Goal: Transaction & Acquisition: Purchase product/service

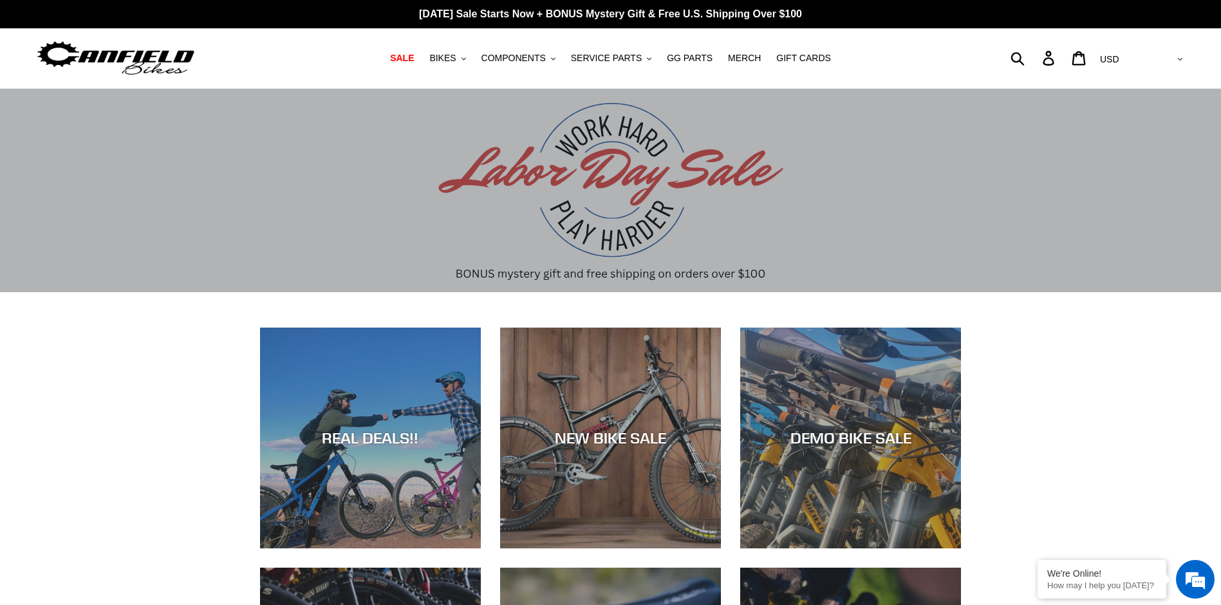
scroll to position [129, 0]
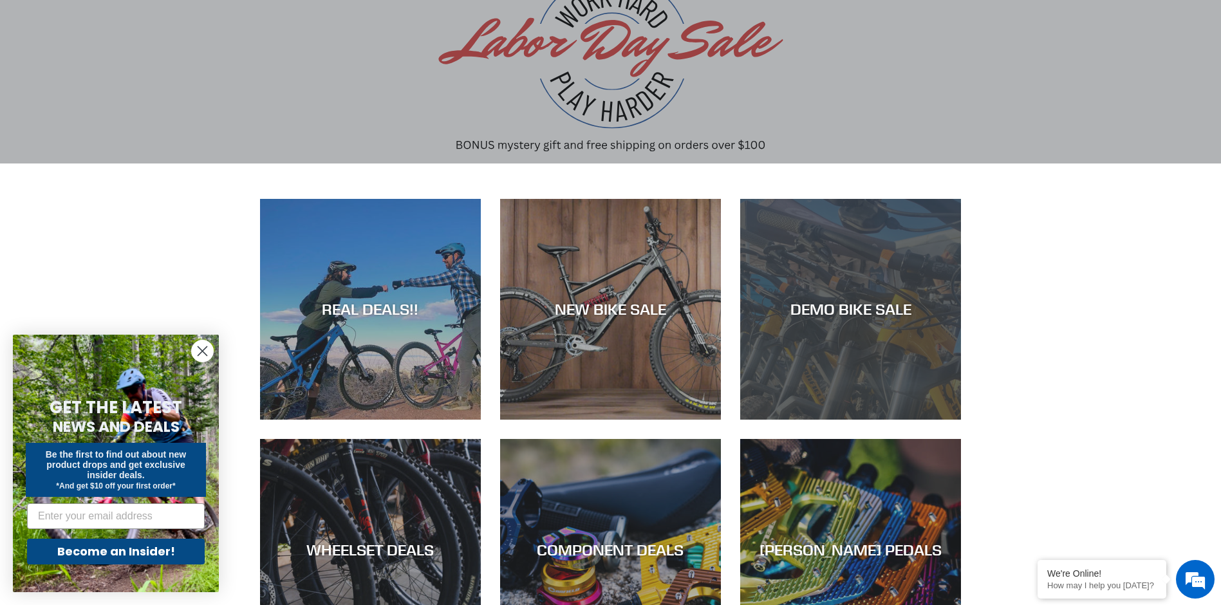
click at [831, 306] on div "DEMO BIKE SALE" at bounding box center [850, 309] width 221 height 19
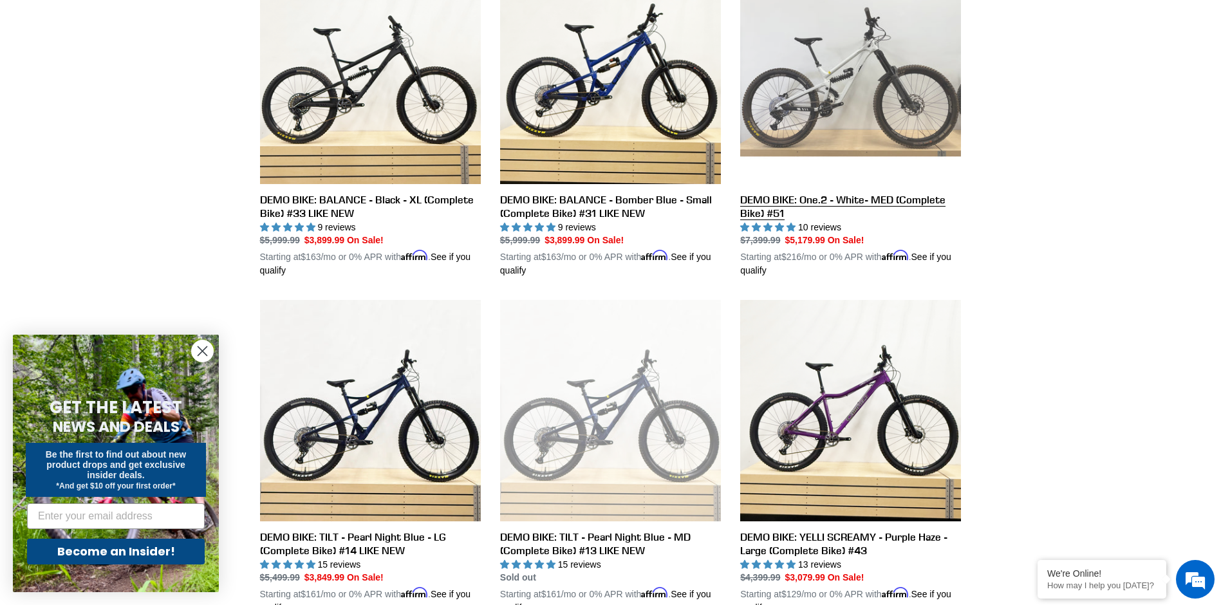
scroll to position [309, 0]
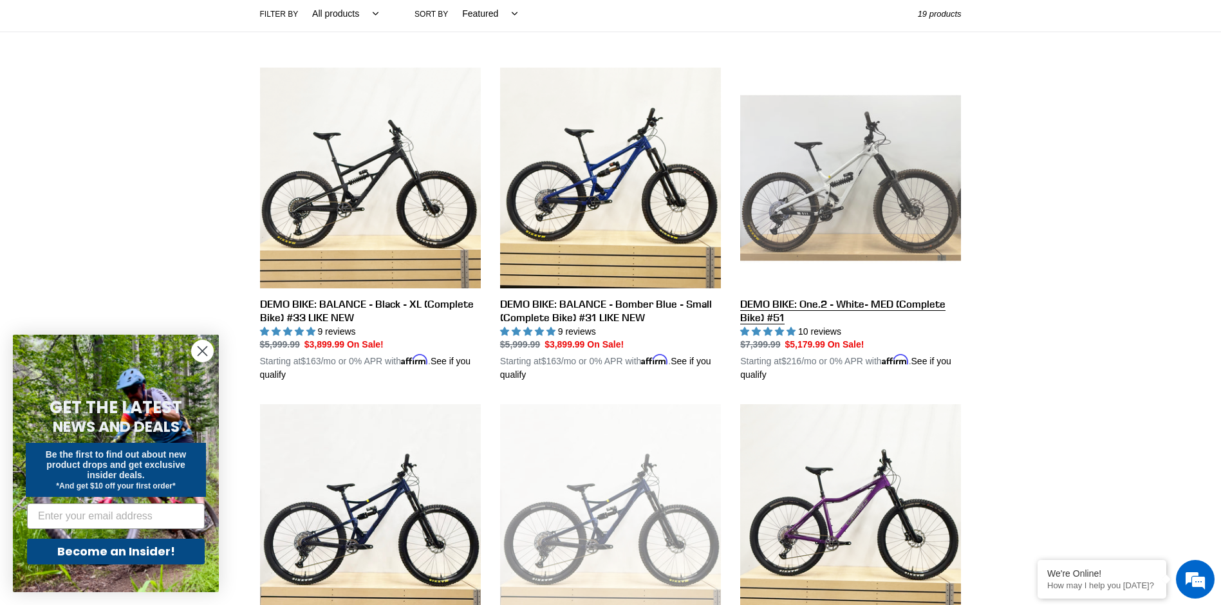
drag, startPoint x: 827, startPoint y: 203, endPoint x: 816, endPoint y: 200, distance: 11.4
click at [816, 200] on link "DEMO BIKE: One.2 - White- MED (Complete Bike) #51" at bounding box center [850, 225] width 221 height 315
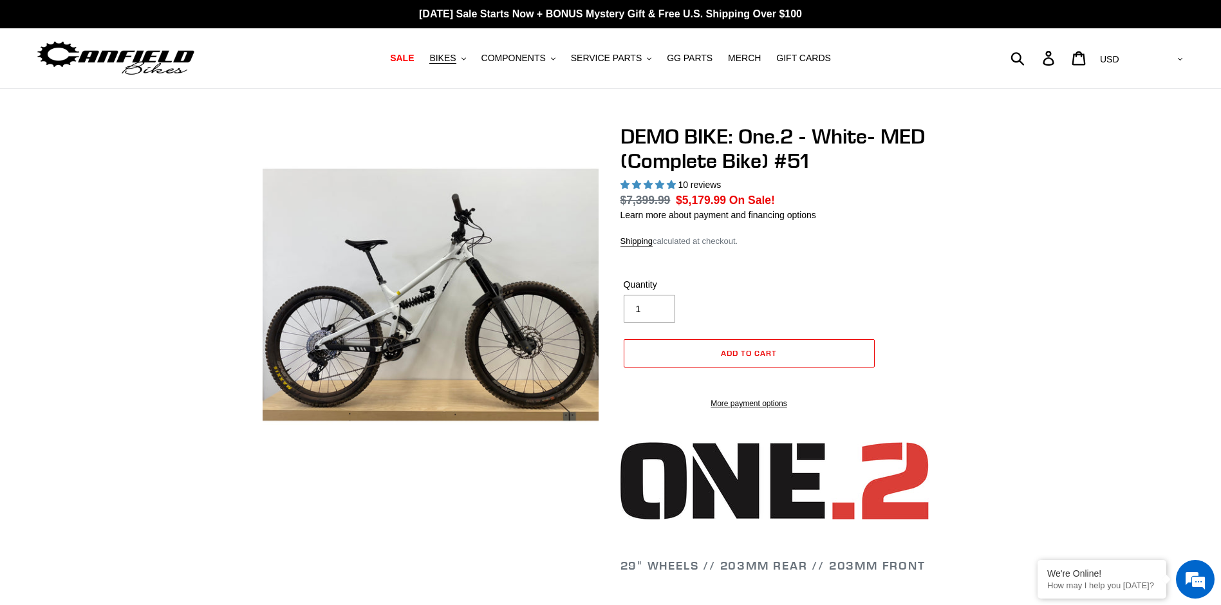
select select "highest-rating"
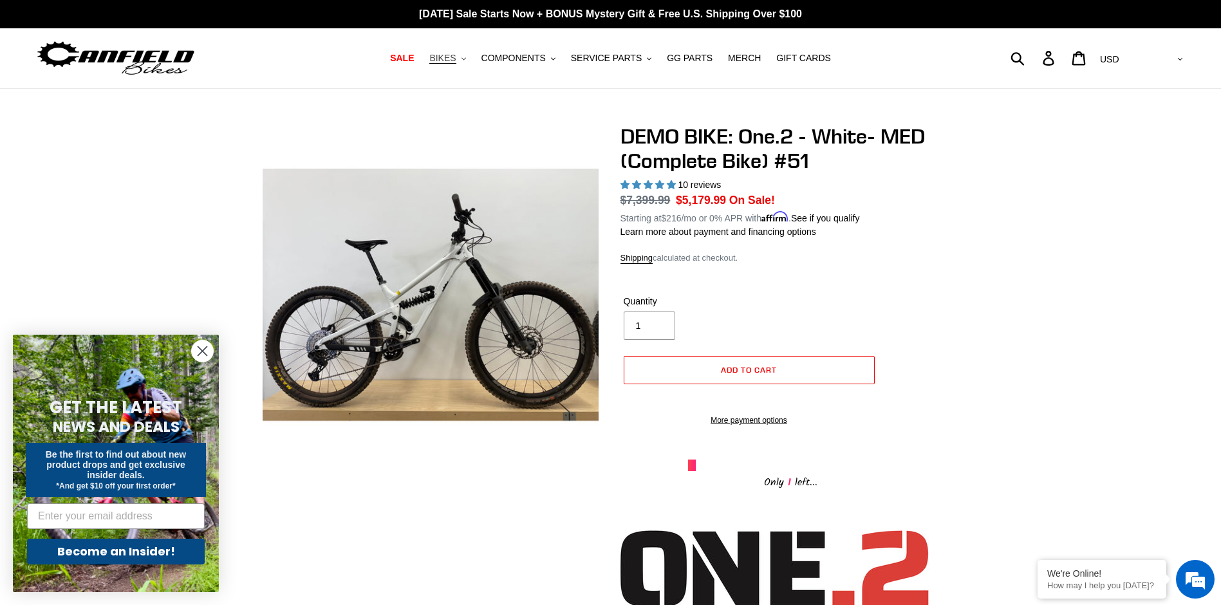
click at [461, 58] on icon ".cls-1{fill:#231f20}" at bounding box center [463, 59] width 5 height 5
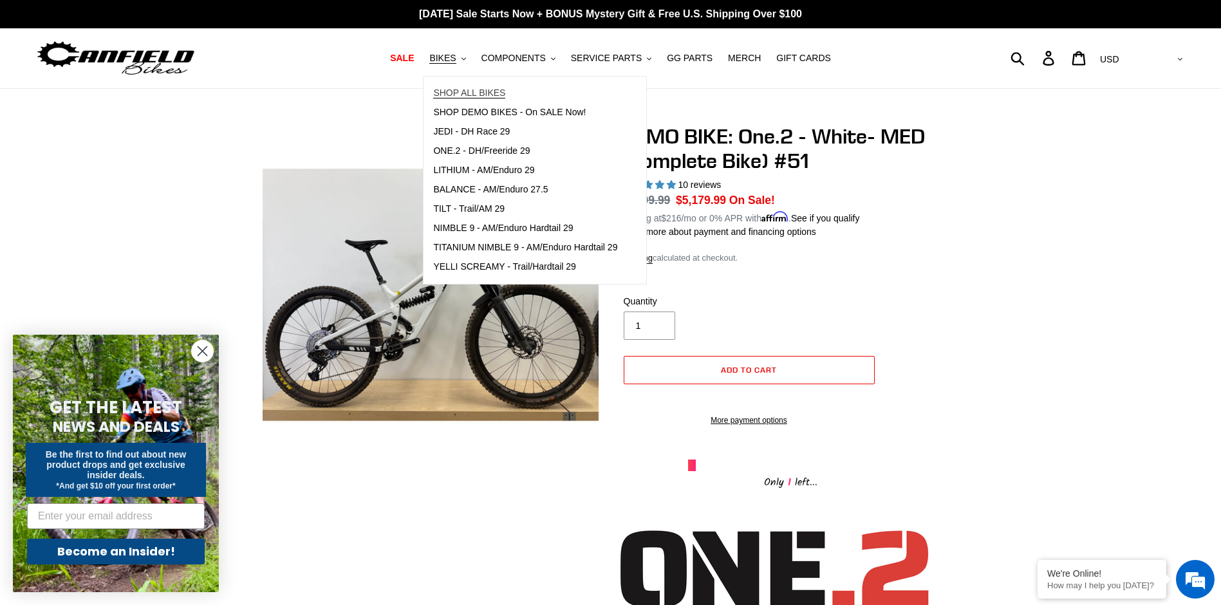
click at [466, 95] on span "SHOP ALL BIKES" at bounding box center [469, 93] width 72 height 11
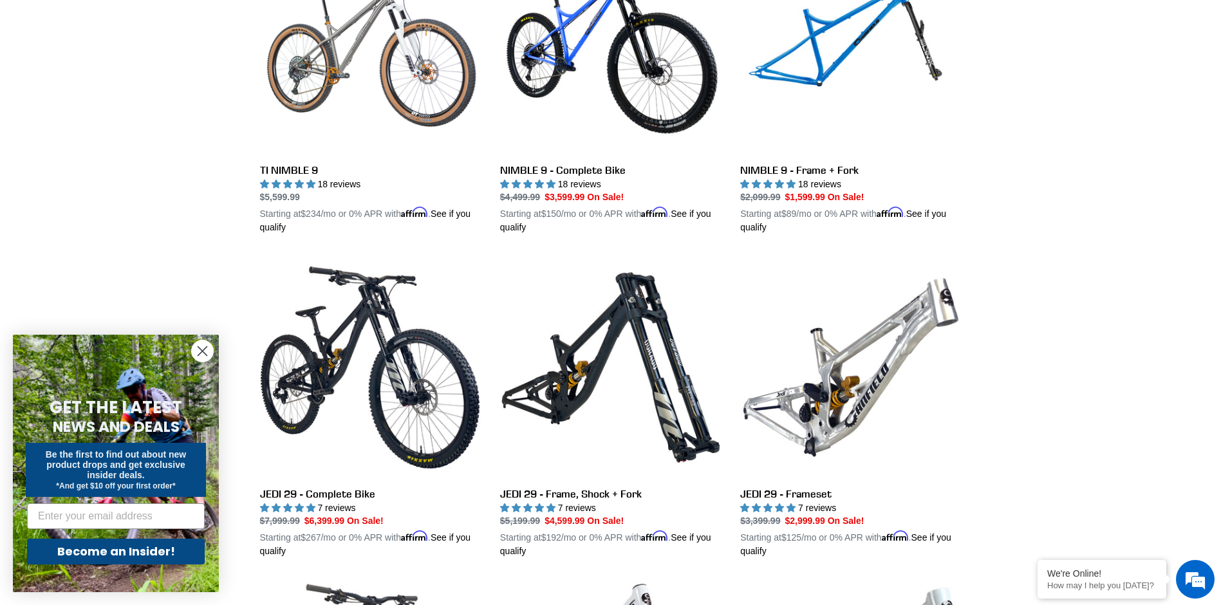
scroll to position [1329, 0]
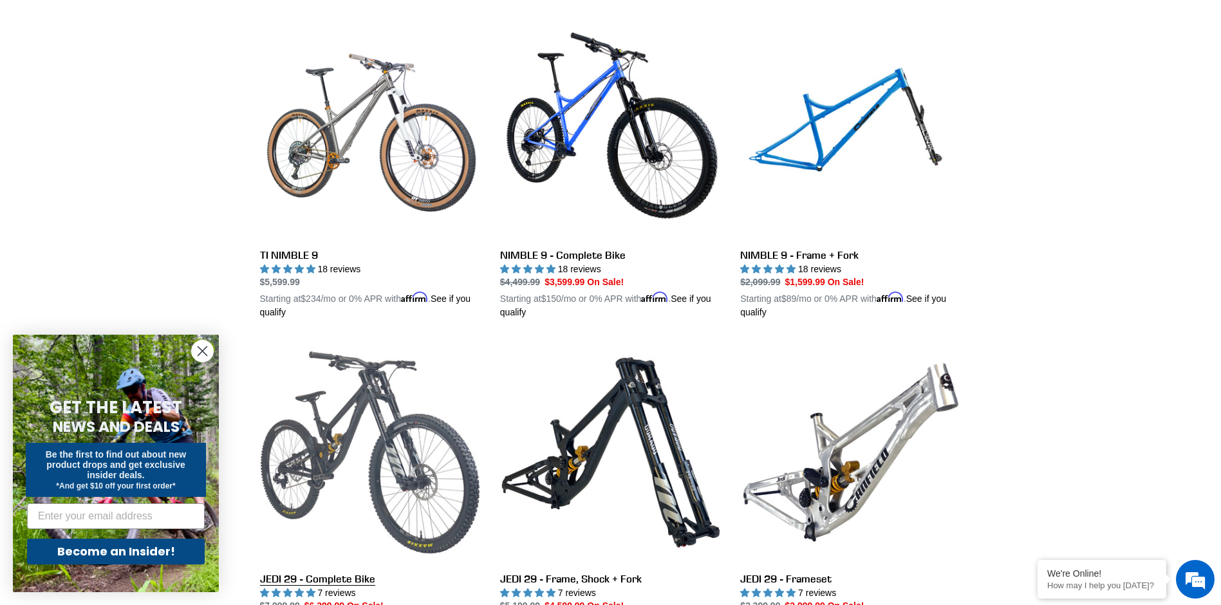
click at [407, 414] on link "JEDI 29 - Complete Bike" at bounding box center [370, 492] width 221 height 301
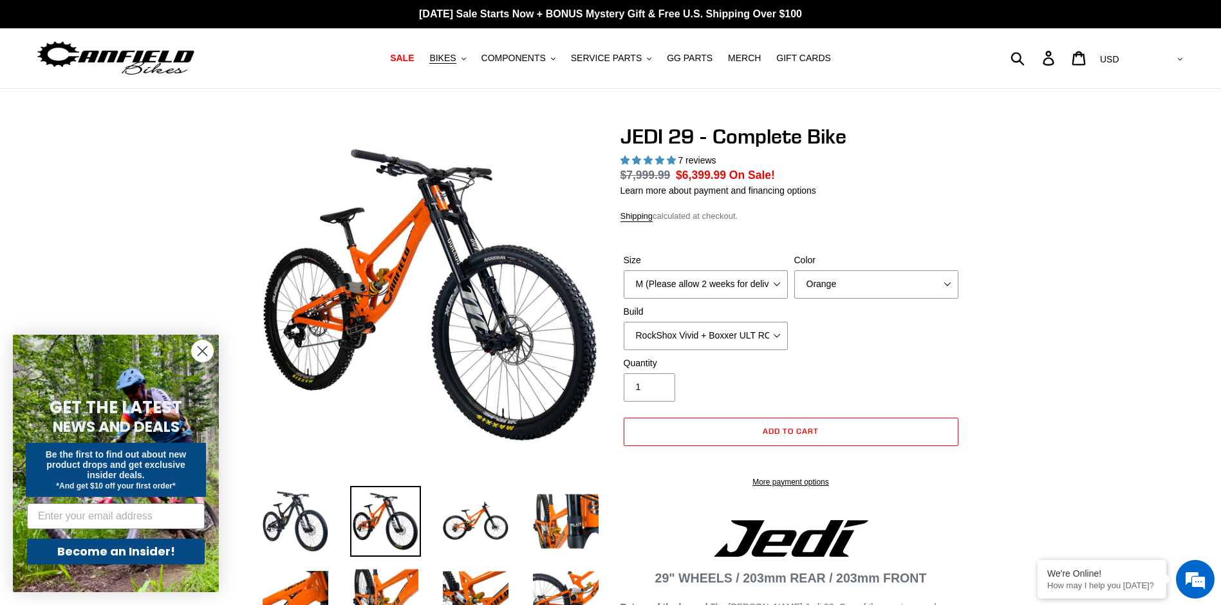
select select "highest-rating"
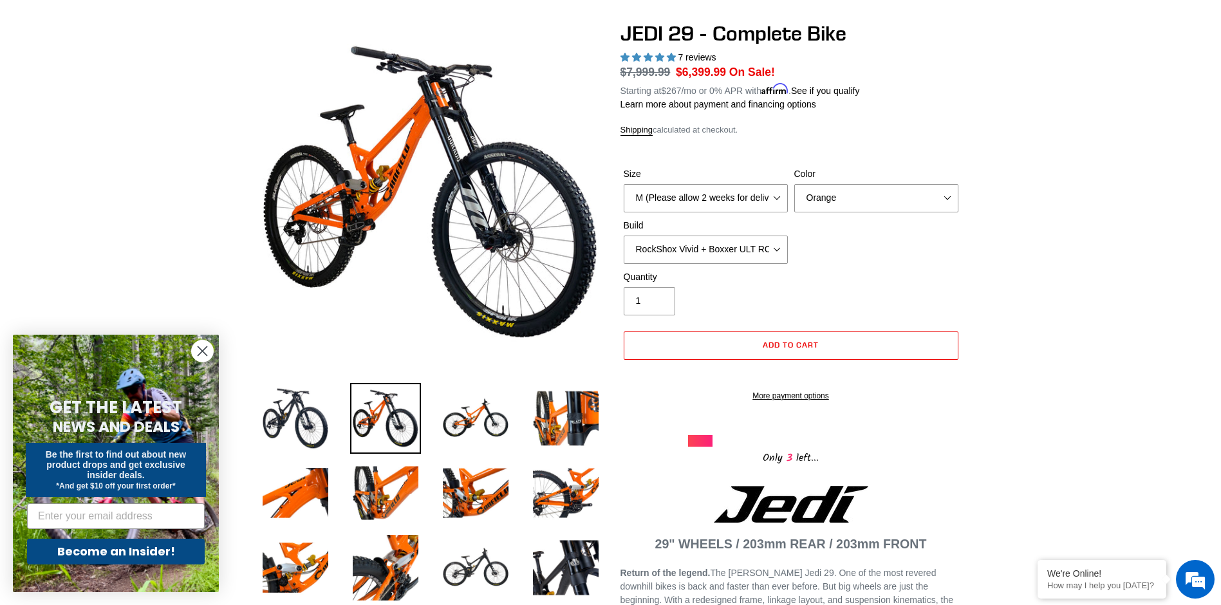
click at [912, 252] on div "Size M (Please allow 2 weeks for delivery) L (Please allow 2 weeks for delivery…" at bounding box center [790, 218] width 341 height 103
click at [491, 424] on img at bounding box center [475, 418] width 71 height 71
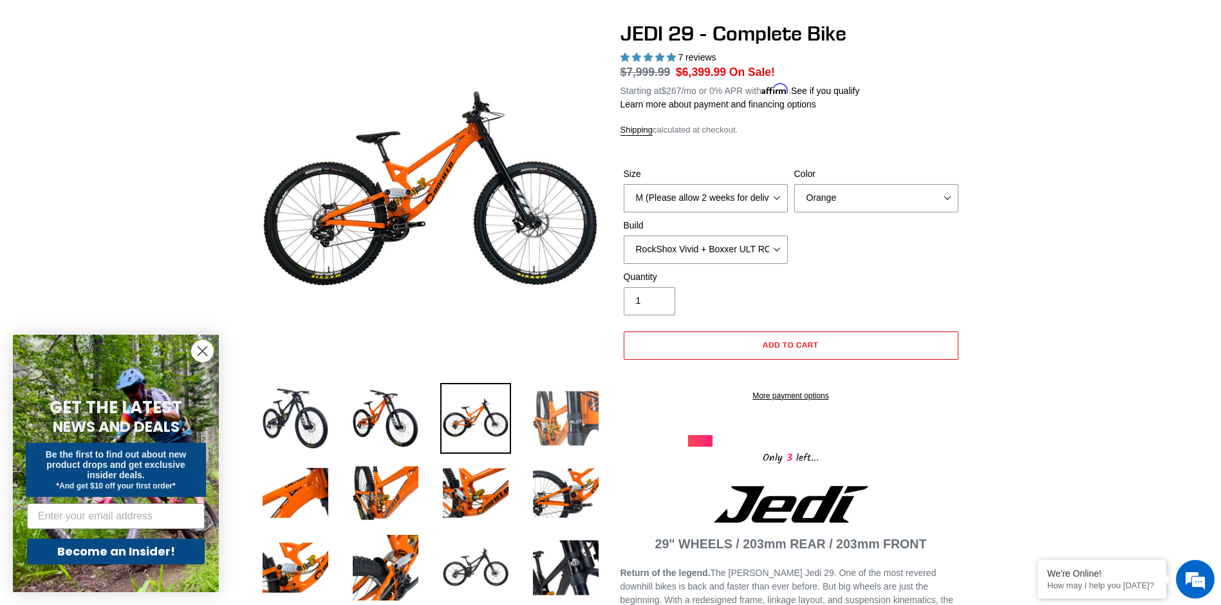
click at [570, 409] on img at bounding box center [565, 418] width 71 height 71
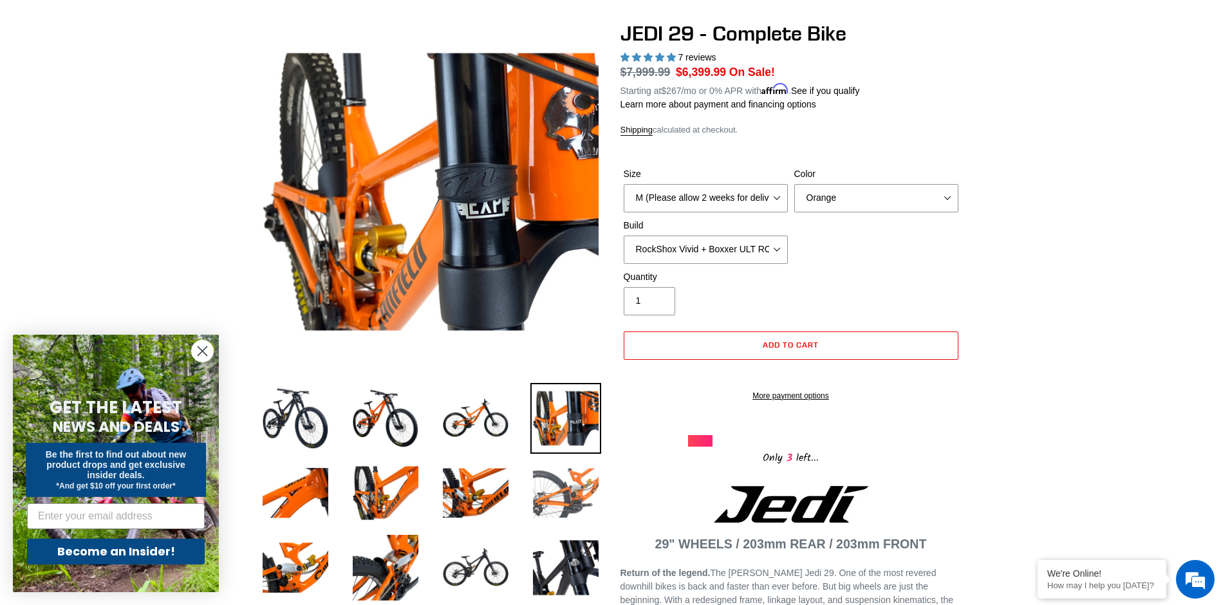
click at [560, 495] on img at bounding box center [565, 493] width 71 height 71
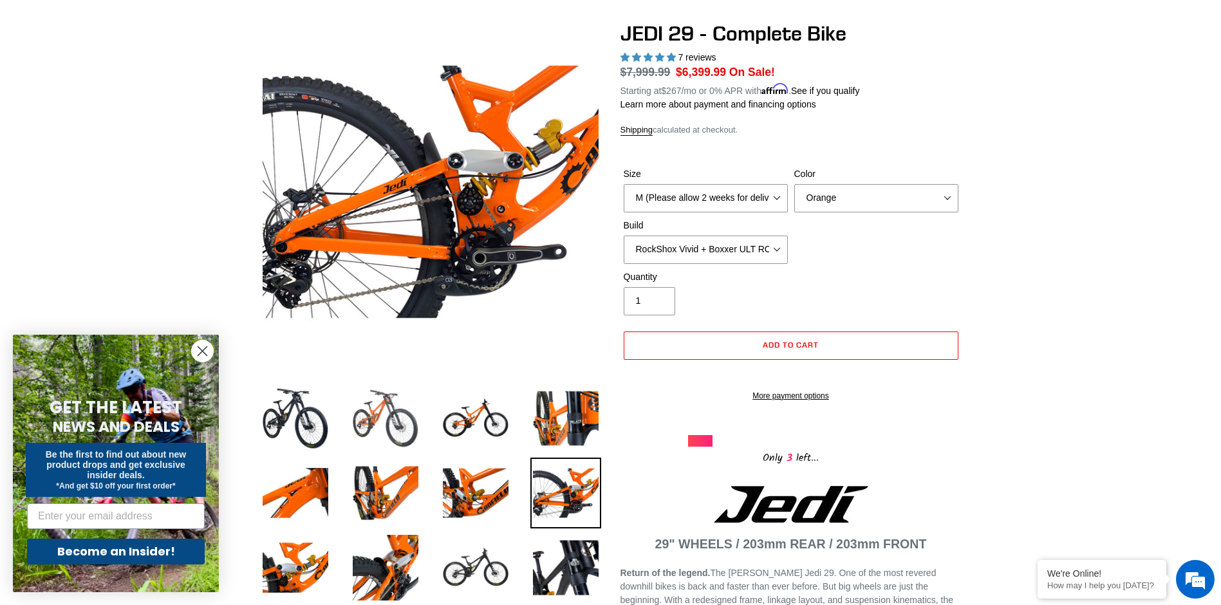
click at [405, 429] on img at bounding box center [385, 418] width 71 height 71
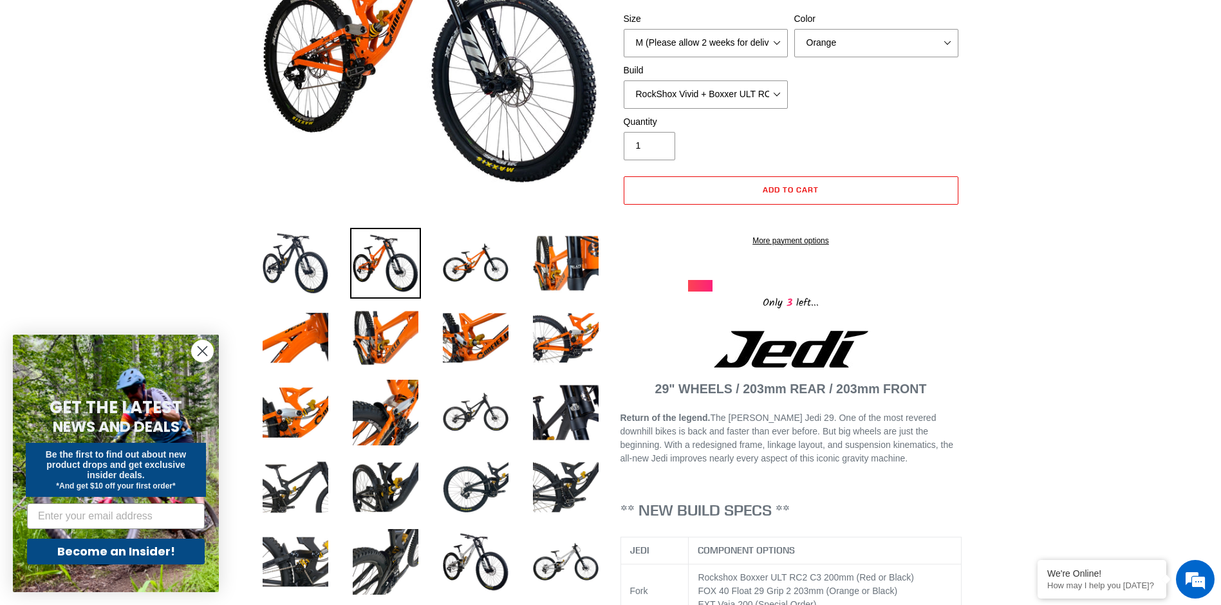
scroll to position [322, 0]
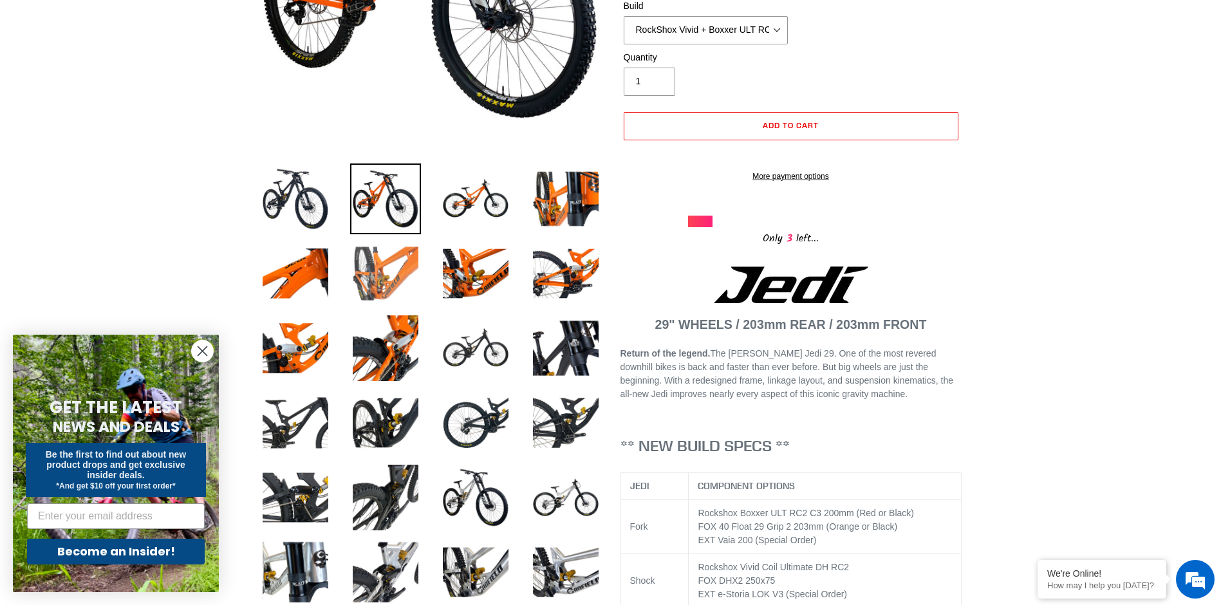
click at [379, 283] on img at bounding box center [385, 273] width 71 height 71
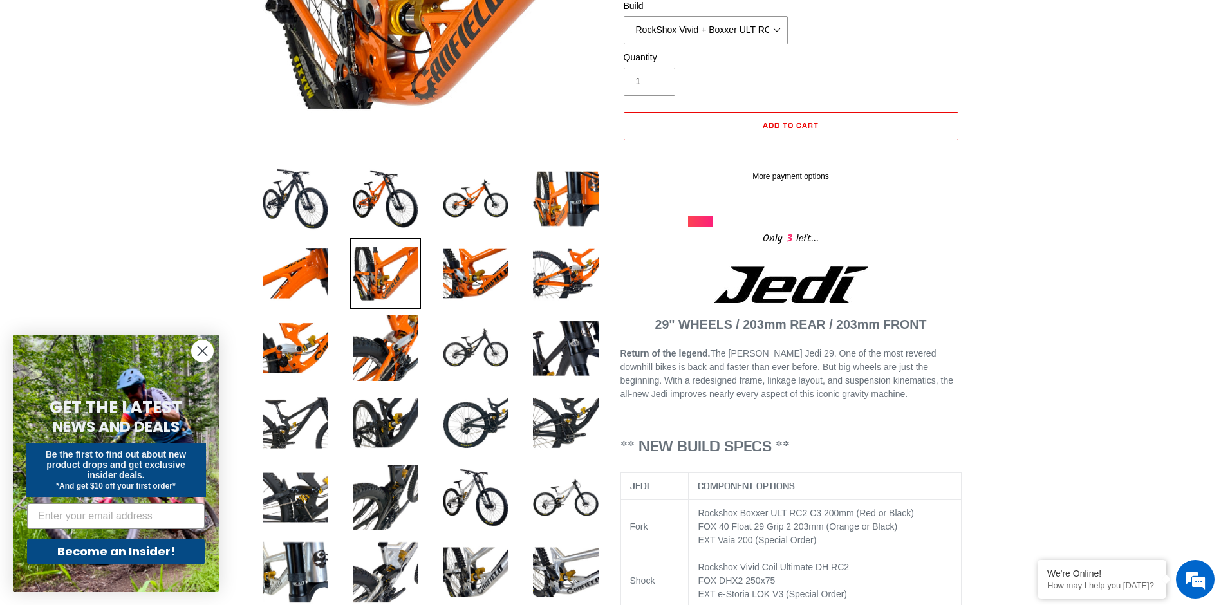
scroll to position [193, 0]
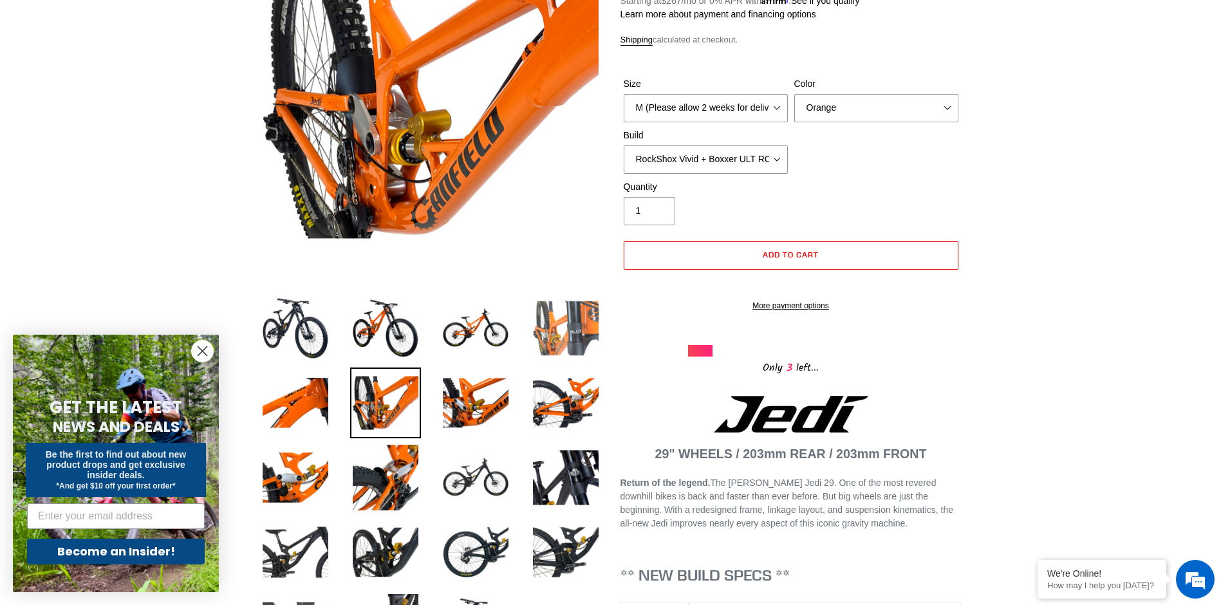
click at [570, 320] on img at bounding box center [565, 328] width 71 height 71
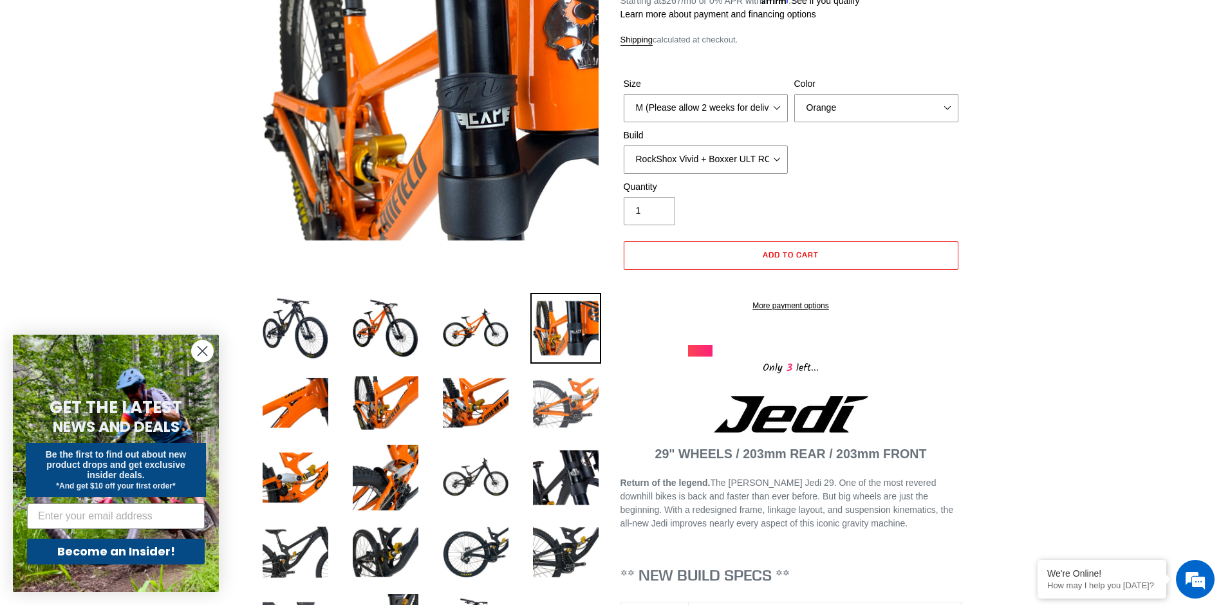
click at [565, 398] on img at bounding box center [565, 402] width 71 height 71
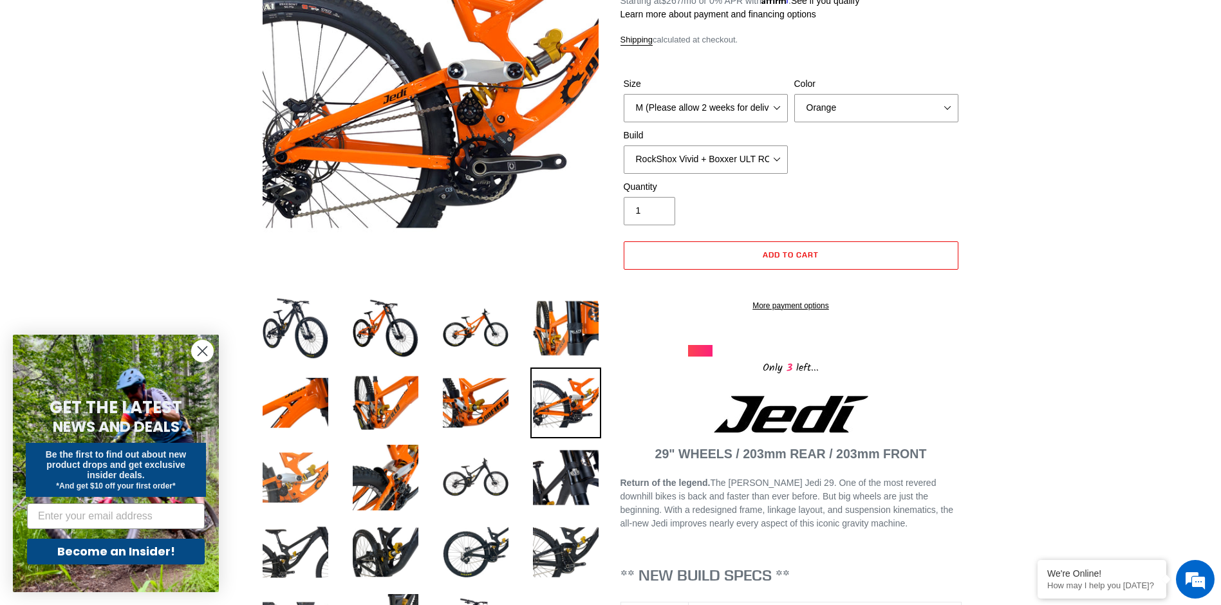
click at [308, 474] on img at bounding box center [295, 477] width 71 height 71
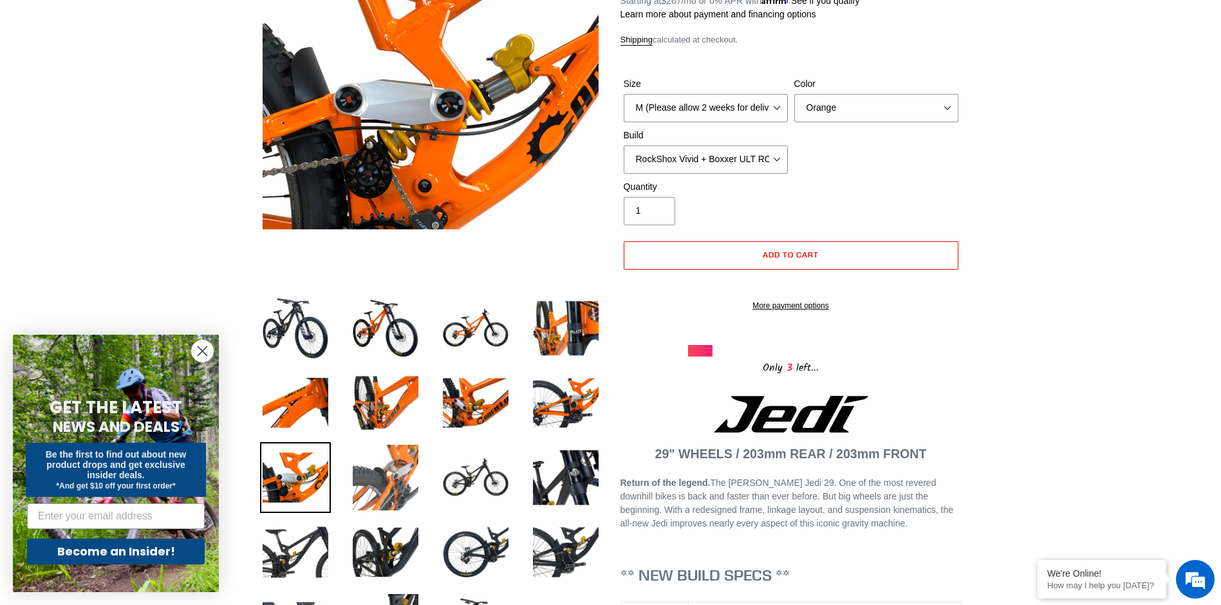
click at [397, 470] on img at bounding box center [385, 477] width 71 height 71
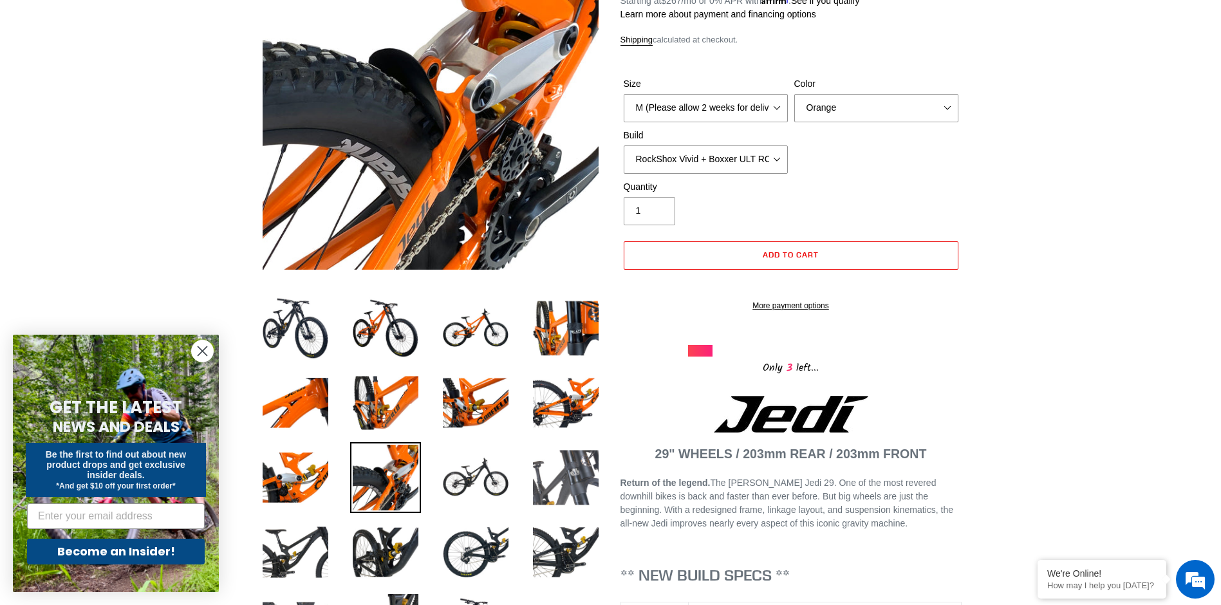
click at [575, 476] on img at bounding box center [565, 477] width 71 height 71
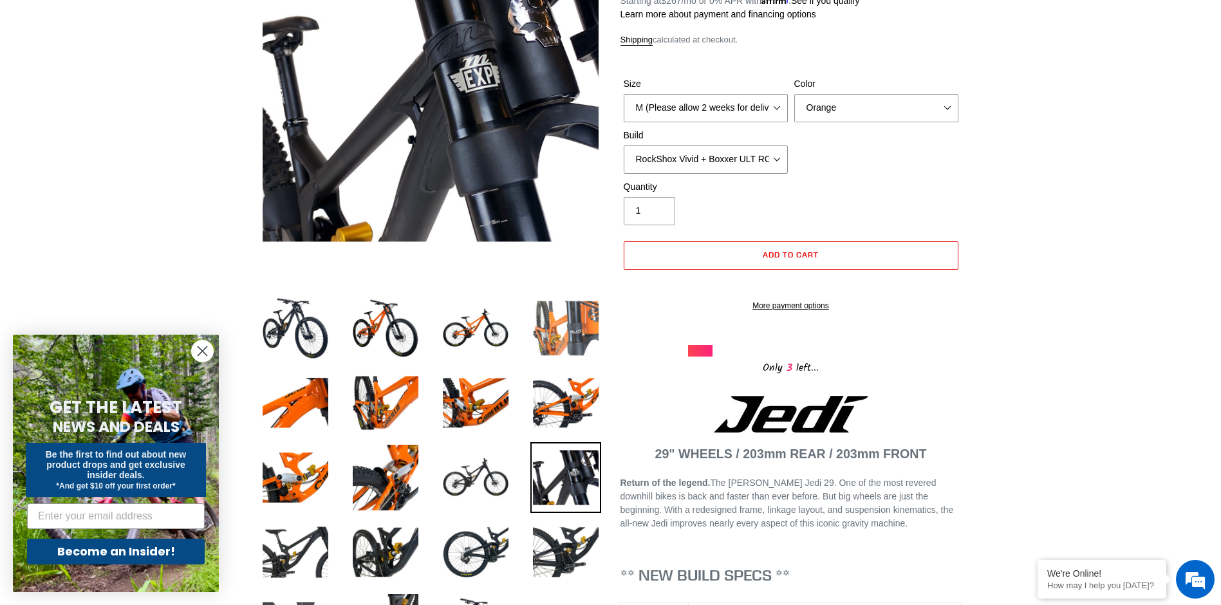
click at [556, 315] on img at bounding box center [565, 328] width 71 height 71
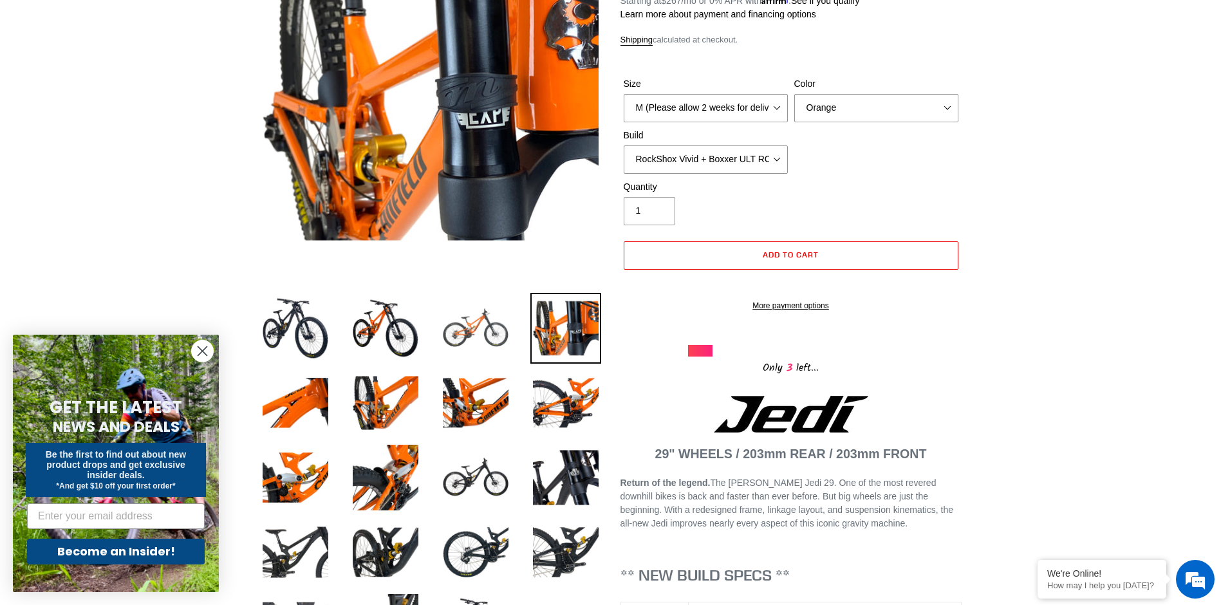
click at [462, 328] on img at bounding box center [475, 328] width 71 height 71
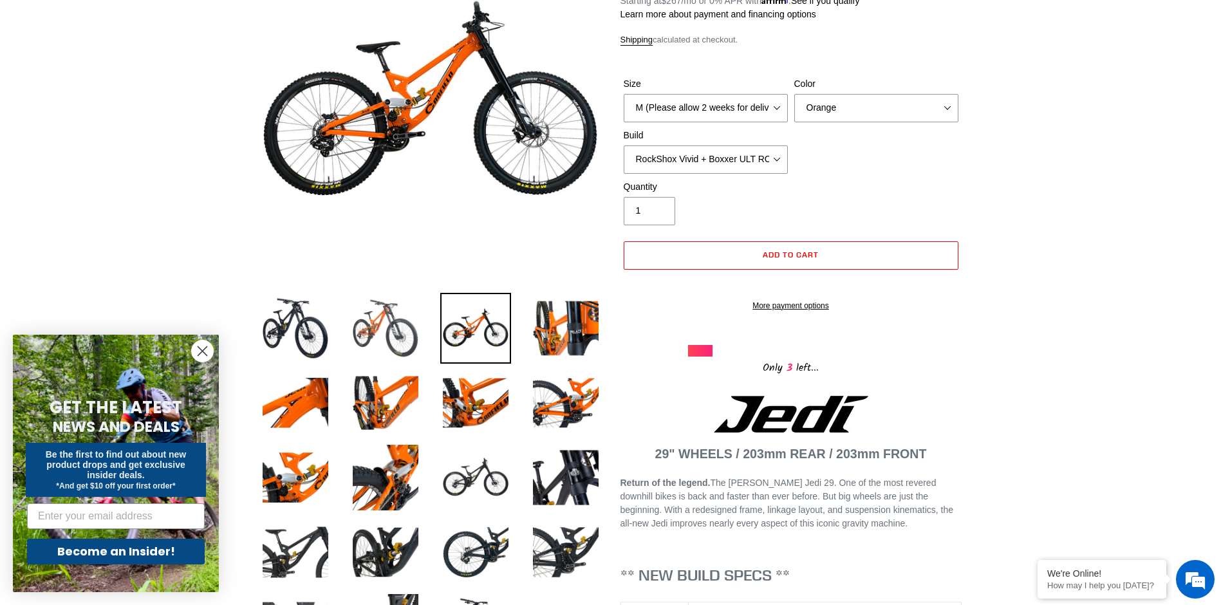
click at [380, 324] on img at bounding box center [385, 328] width 71 height 71
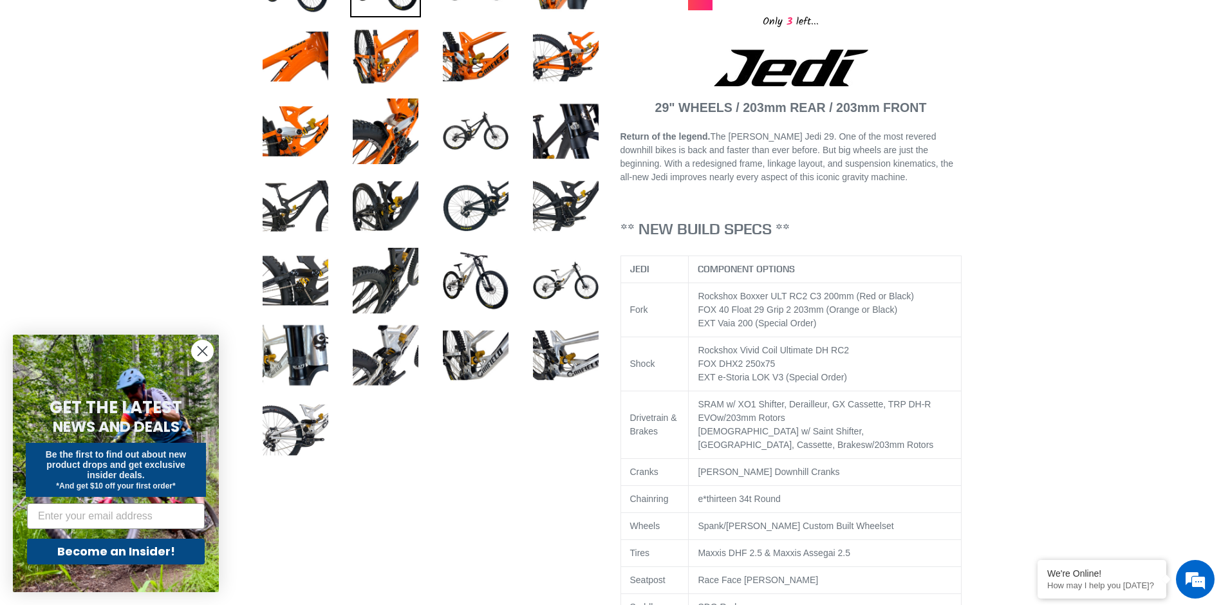
scroll to position [387, 0]
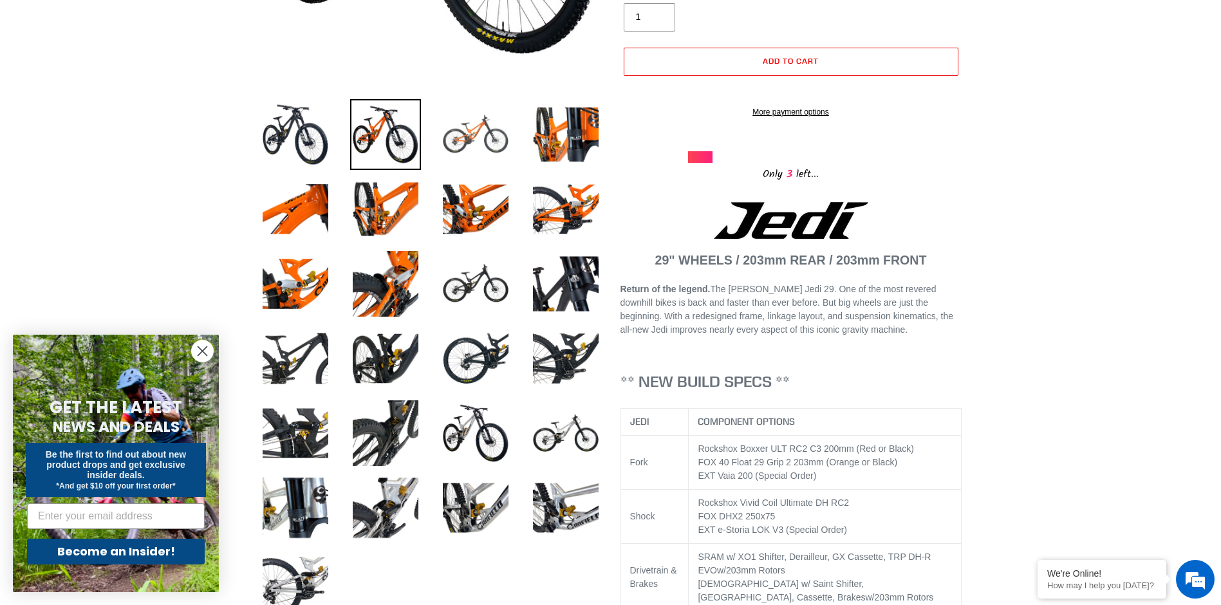
click at [440, 140] on img at bounding box center [475, 134] width 71 height 71
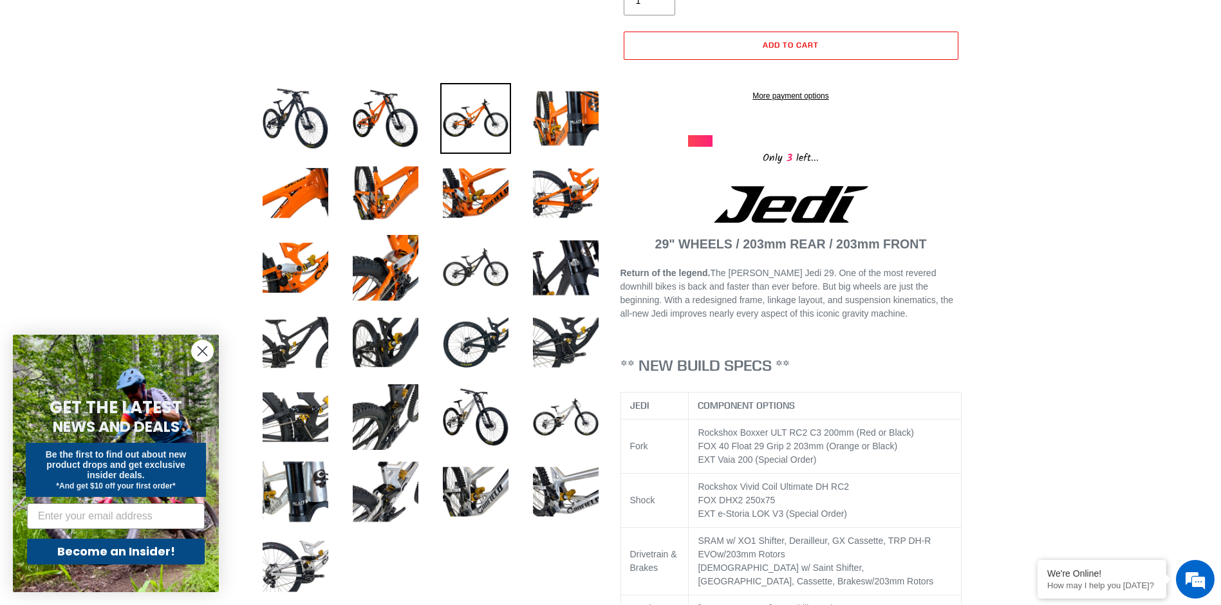
scroll to position [258, 0]
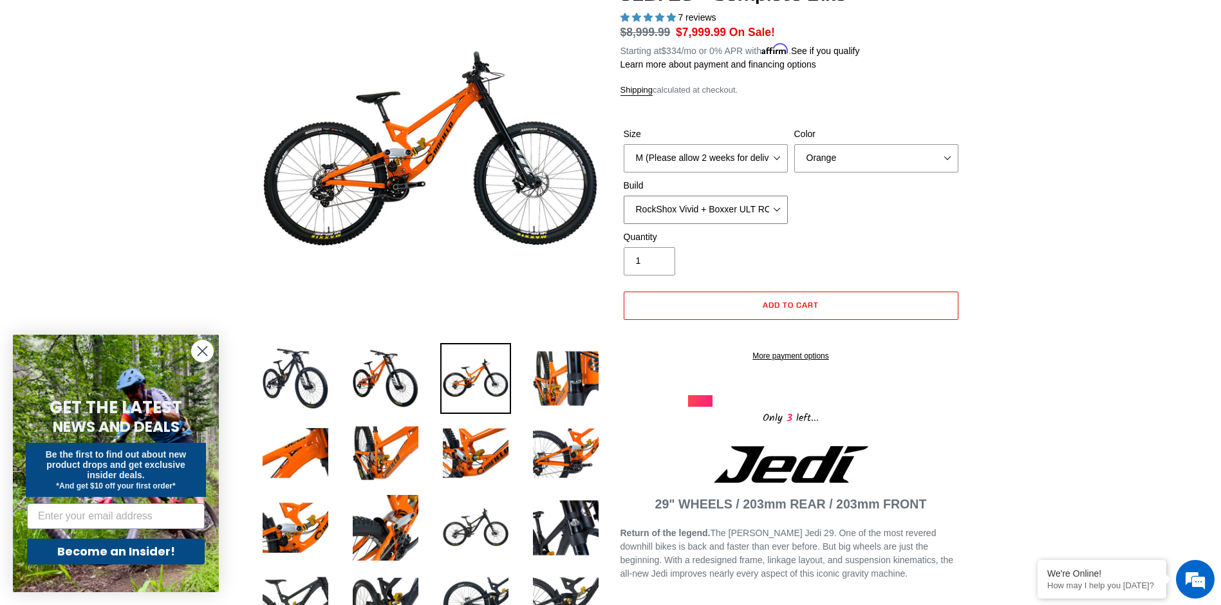
scroll to position [129, 0]
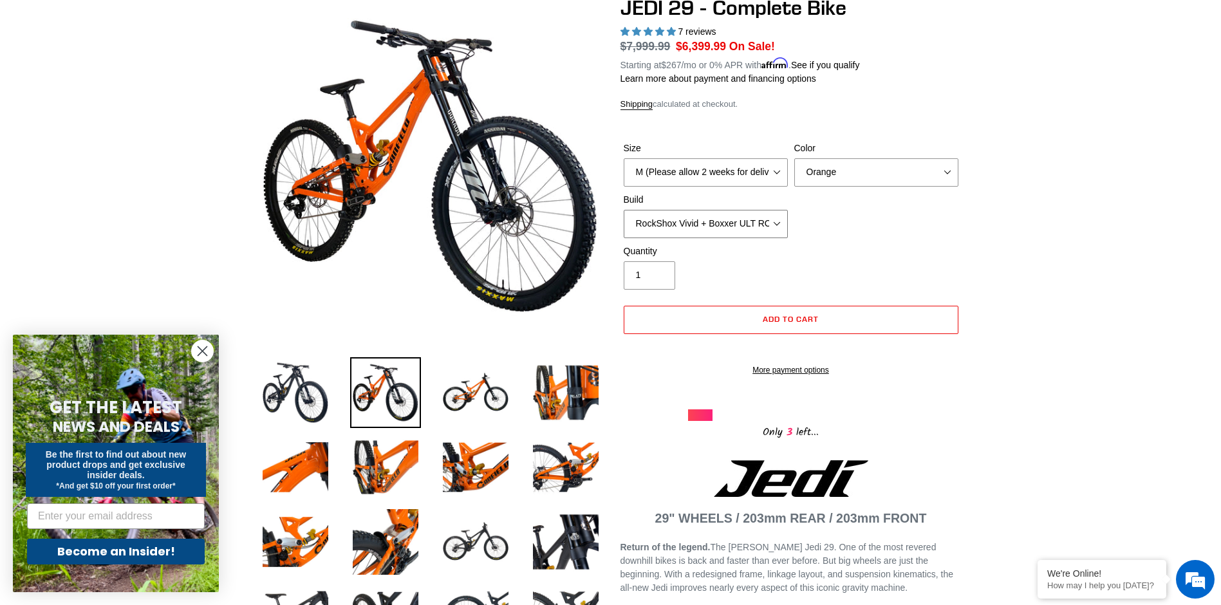
select select "EXT eStoria LOK V3 + EXT Vaia 200 + SRAM XO"
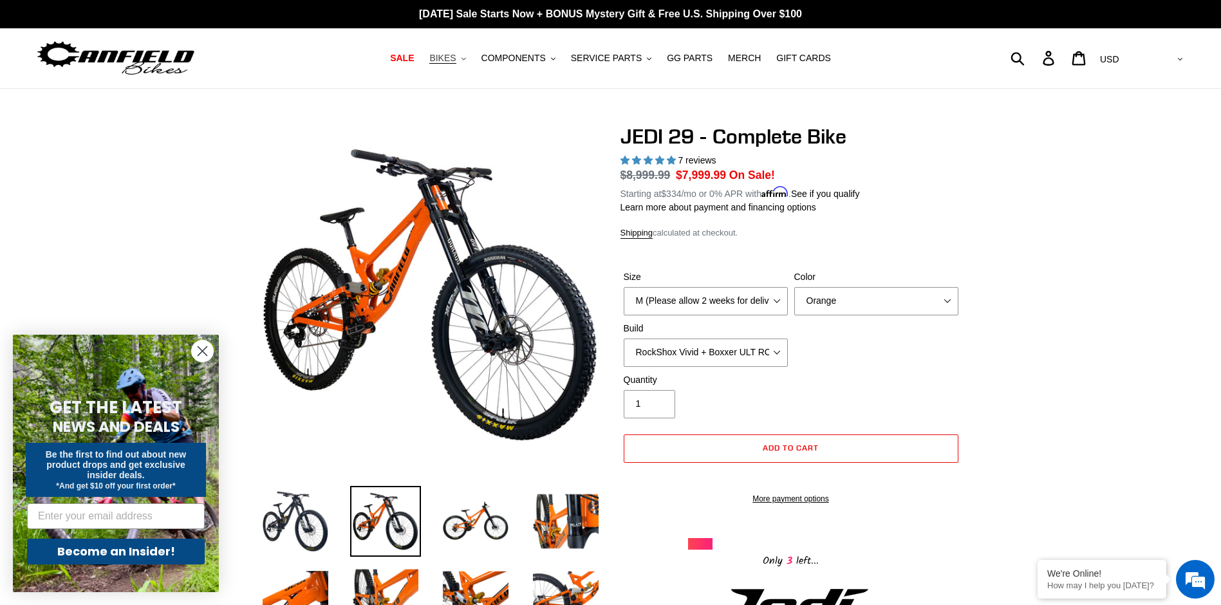
click at [462, 59] on icon ".cls-1{fill:#231f20}" at bounding box center [463, 59] width 5 height 5
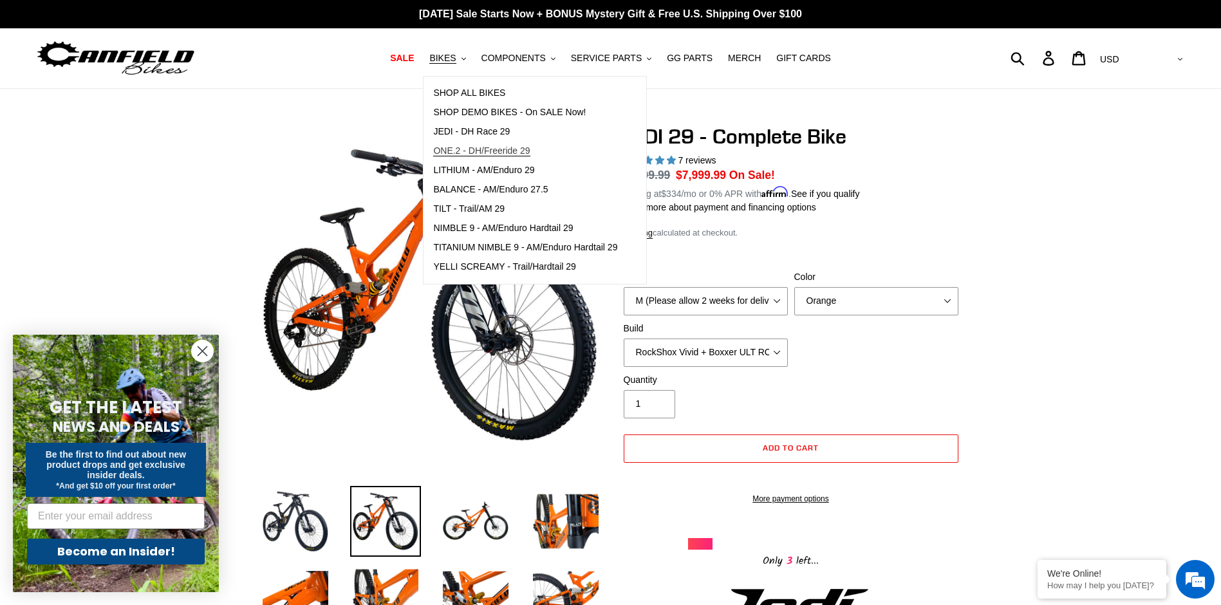
click at [456, 151] on span "ONE.2 - DH/Freeride 29" at bounding box center [481, 150] width 97 height 11
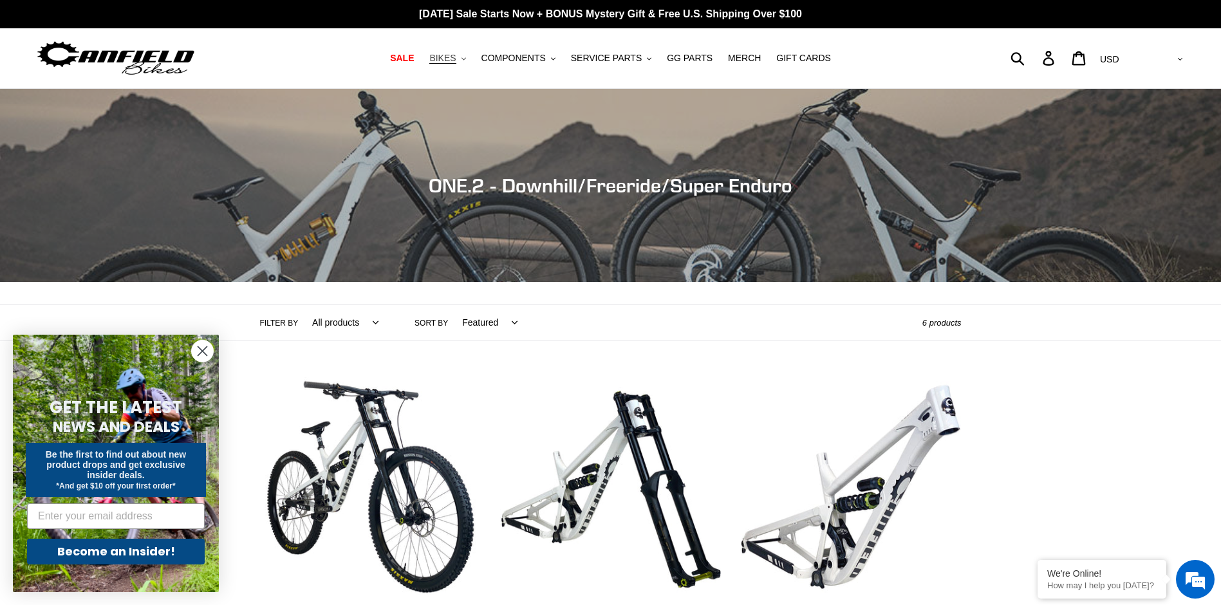
click at [461, 59] on icon ".cls-1{fill:#231f20}" at bounding box center [463, 59] width 5 height 5
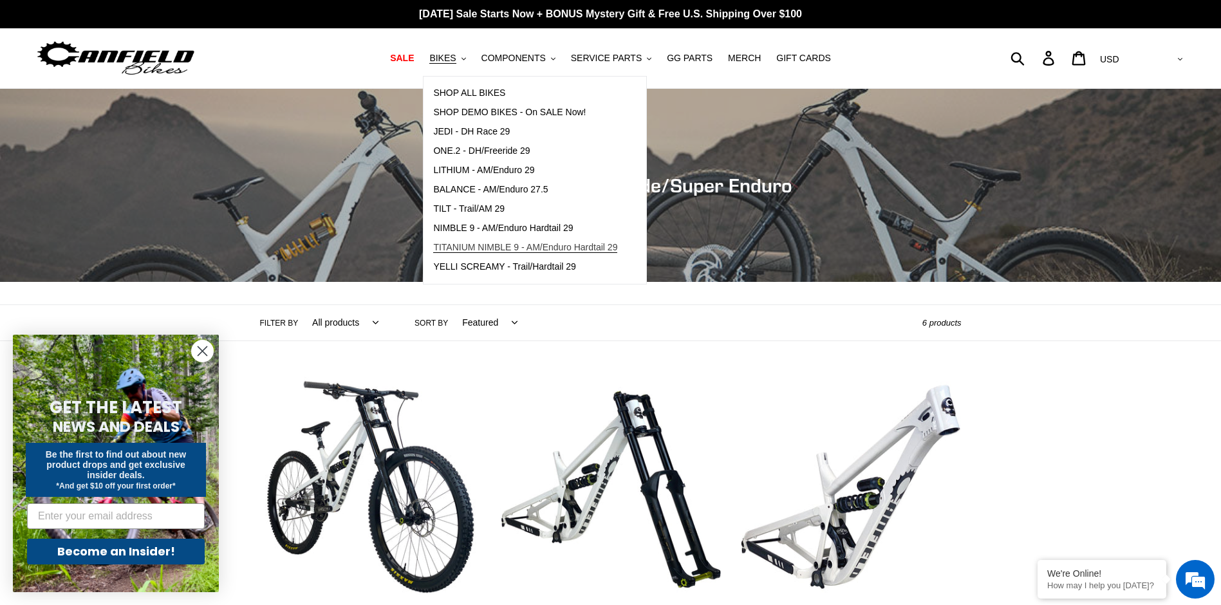
click at [465, 250] on span "TITANIUM NIMBLE 9 - AM/Enduro Hardtail 29" at bounding box center [525, 247] width 184 height 11
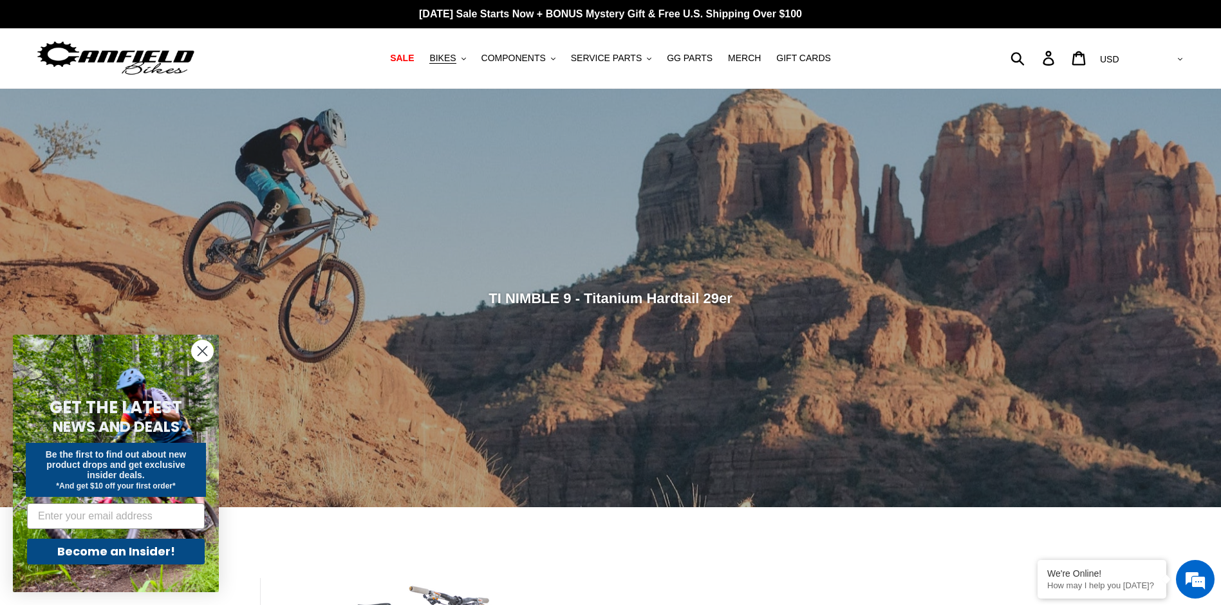
click at [201, 349] on icon "Close dialog" at bounding box center [202, 351] width 9 height 9
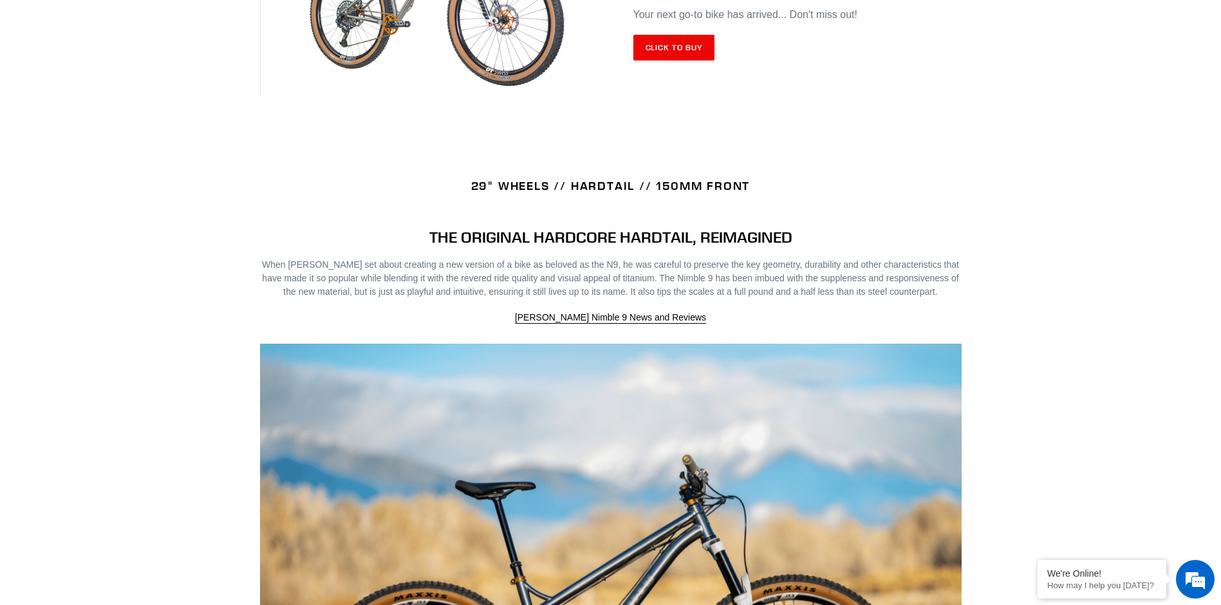
scroll to position [737, 0]
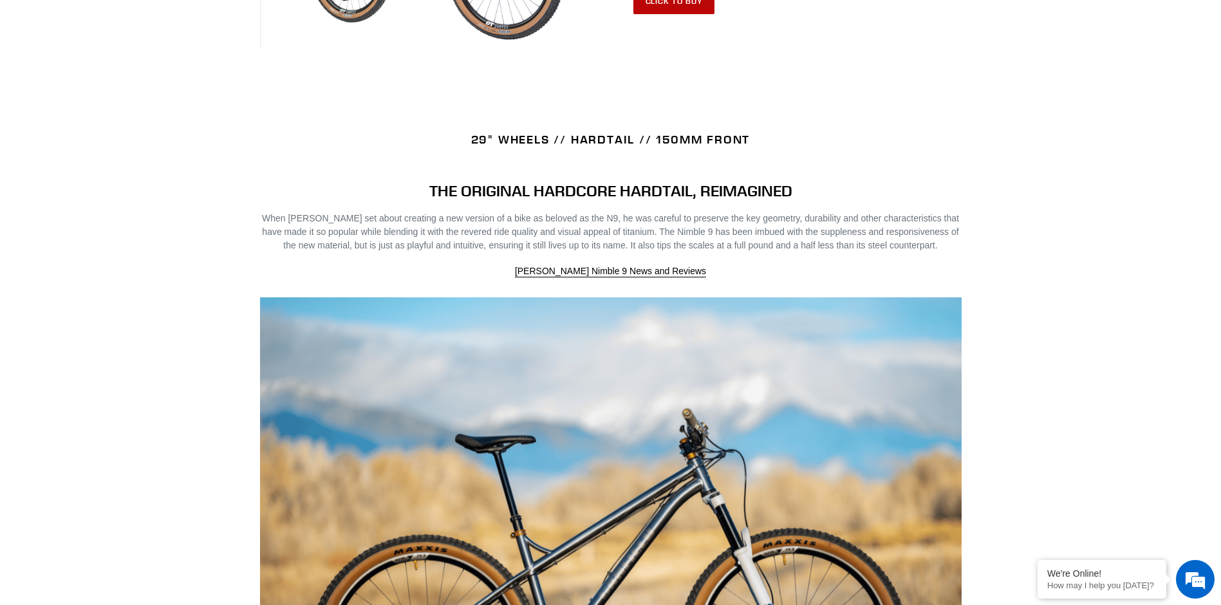
click at [690, 8] on link "Click to Buy" at bounding box center [674, 1] width 82 height 26
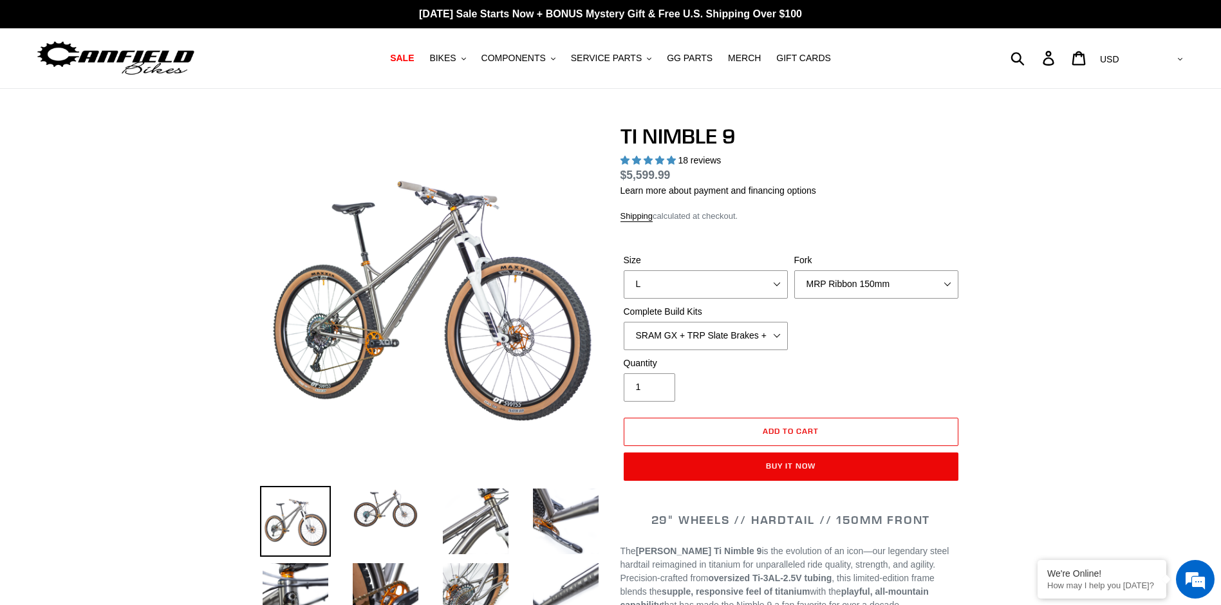
select select "highest-rating"
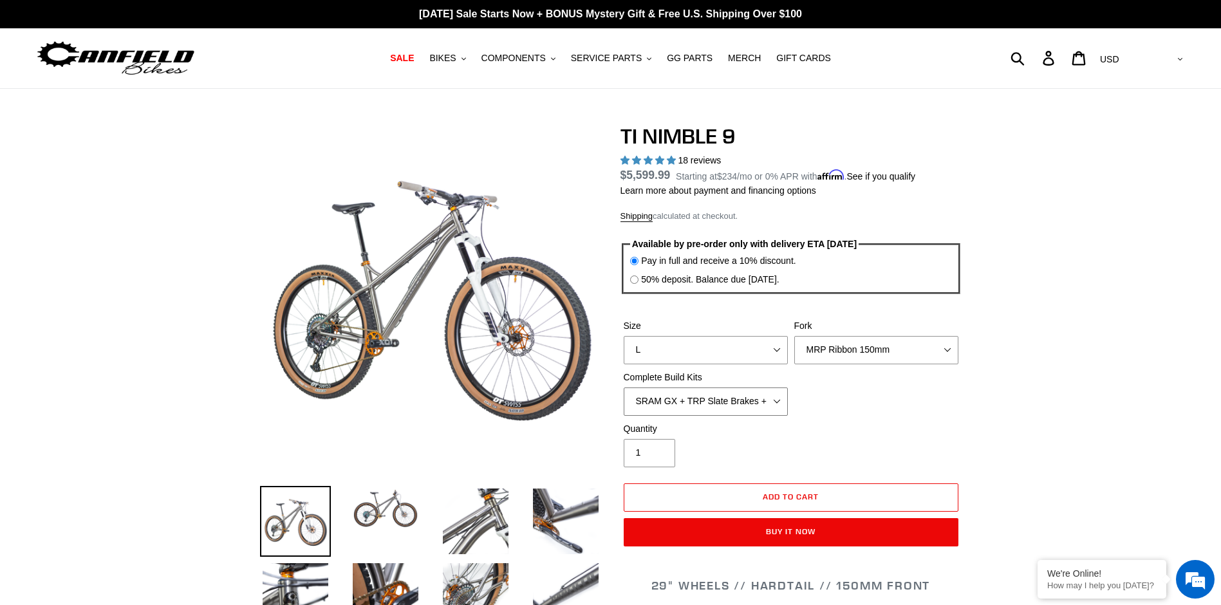
select select "Complete Build Kit - None (Contact us for Custom Builds)"
select select "RockShox Lyrik 150mm"
select select "M"
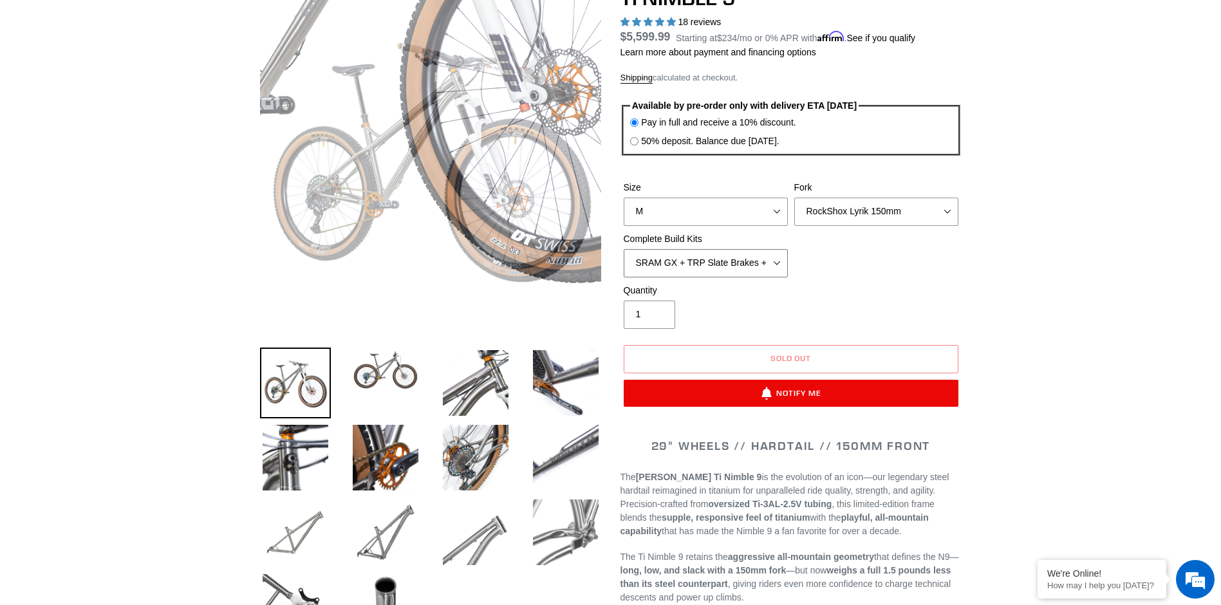
scroll to position [193, 0]
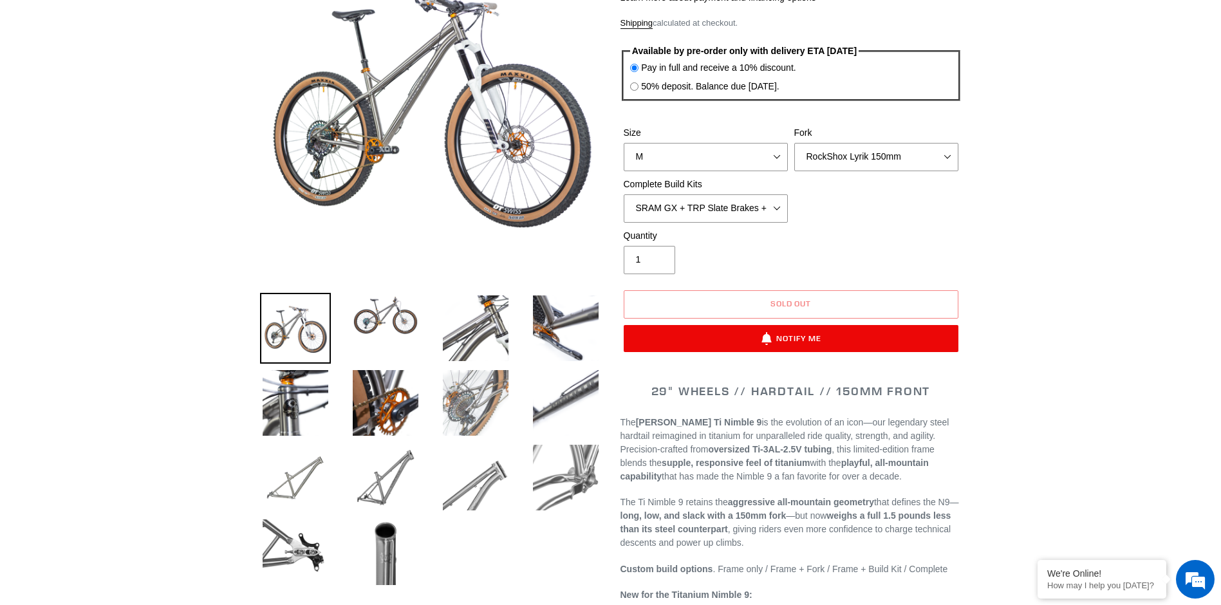
click at [458, 414] on img at bounding box center [475, 402] width 71 height 71
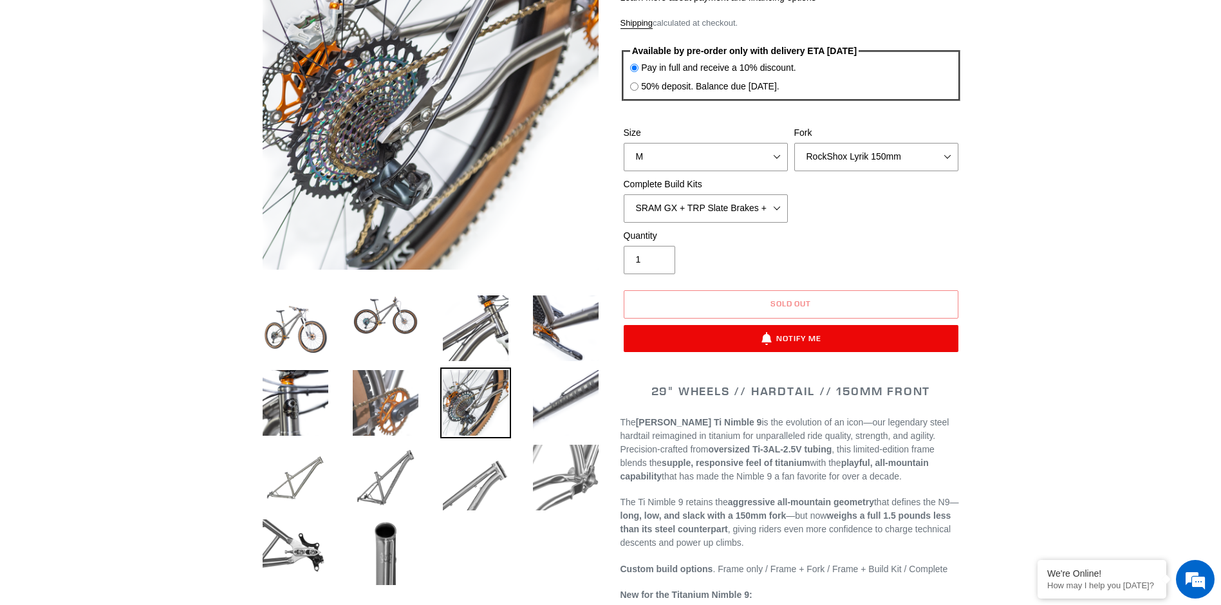
click at [394, 414] on img at bounding box center [385, 402] width 71 height 71
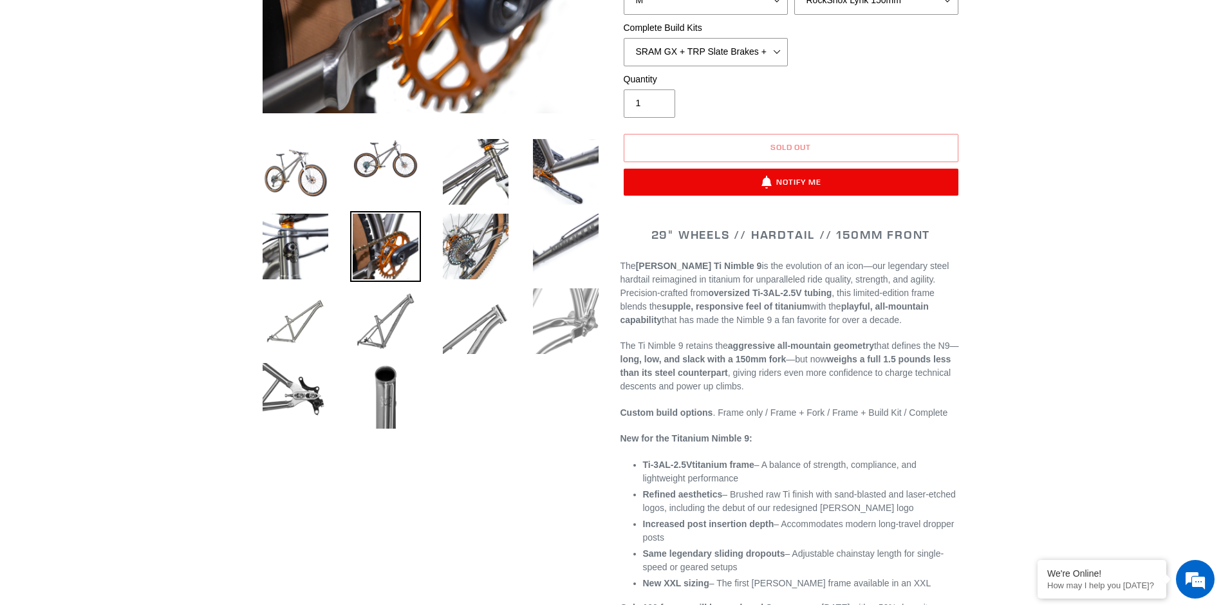
scroll to position [257, 0]
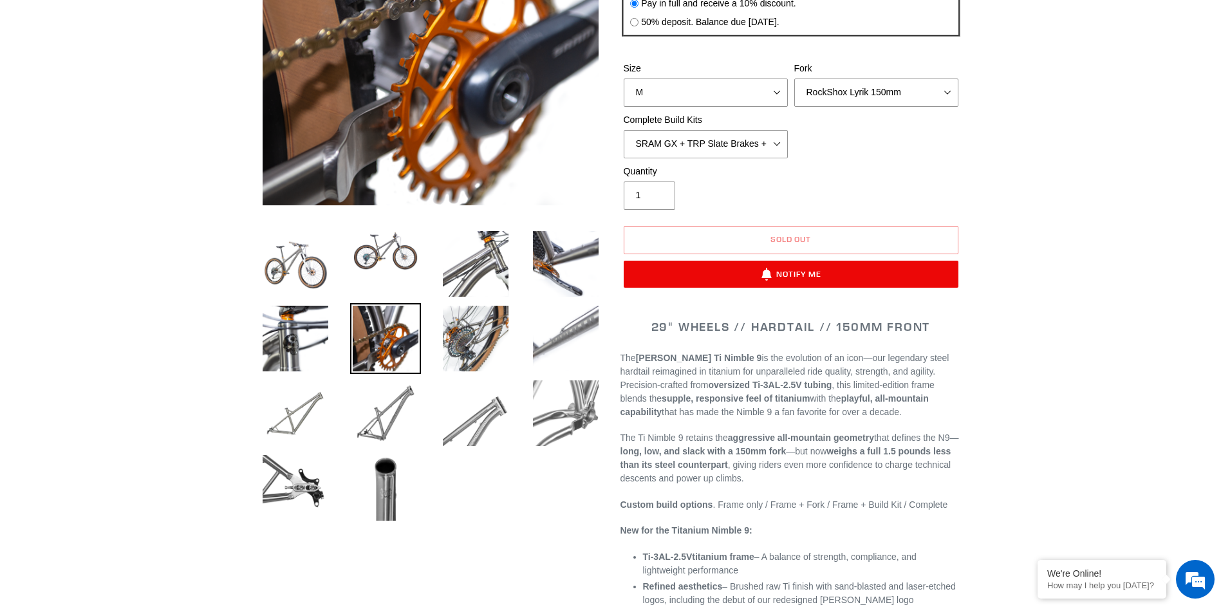
click at [555, 331] on img at bounding box center [565, 338] width 71 height 71
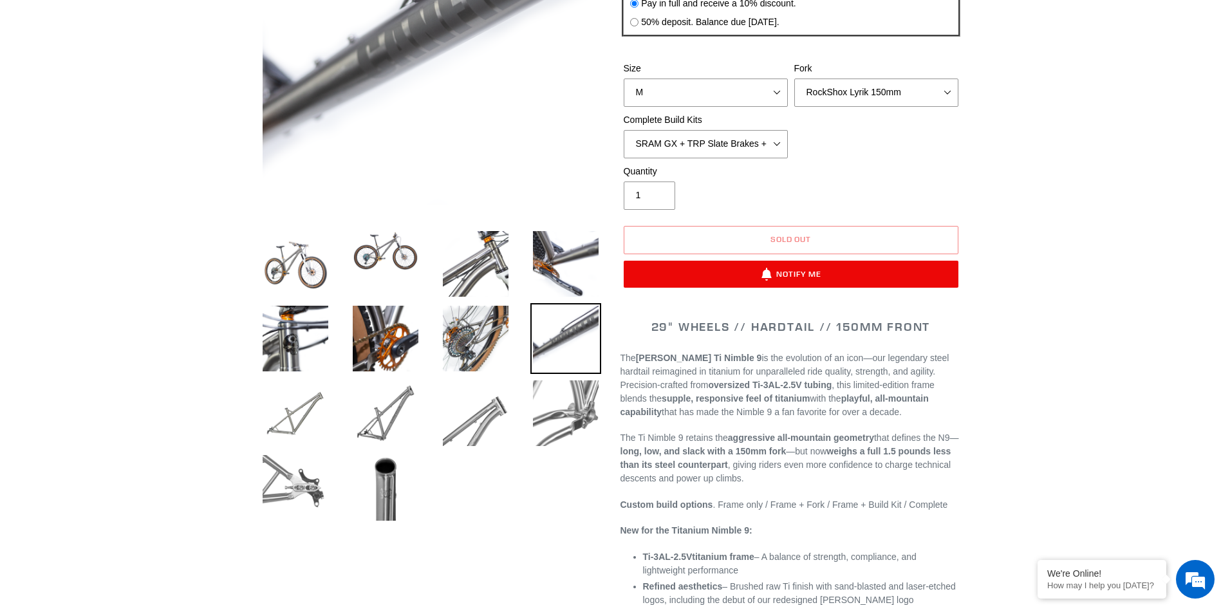
click at [305, 481] on img at bounding box center [295, 487] width 71 height 71
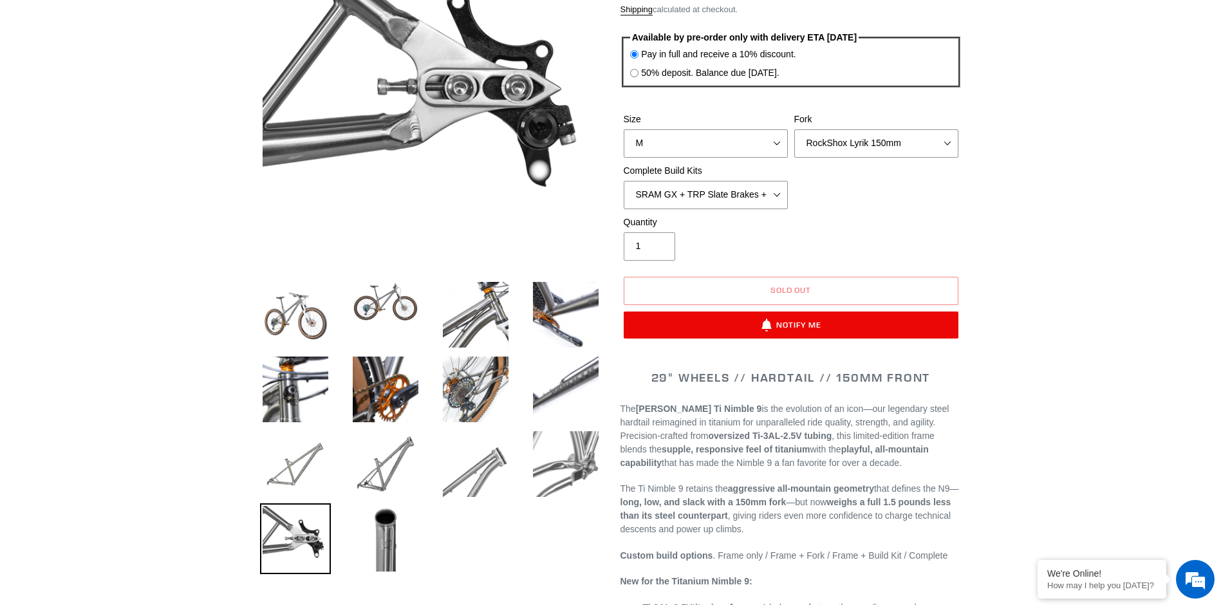
scroll to position [193, 0]
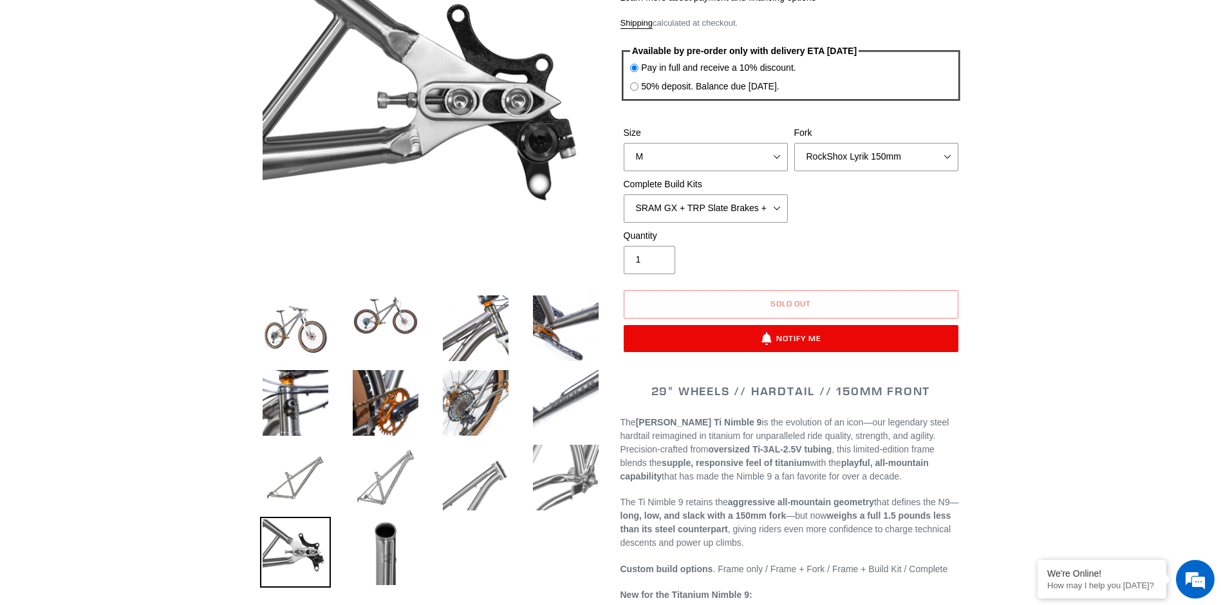
click at [390, 481] on img at bounding box center [385, 477] width 71 height 71
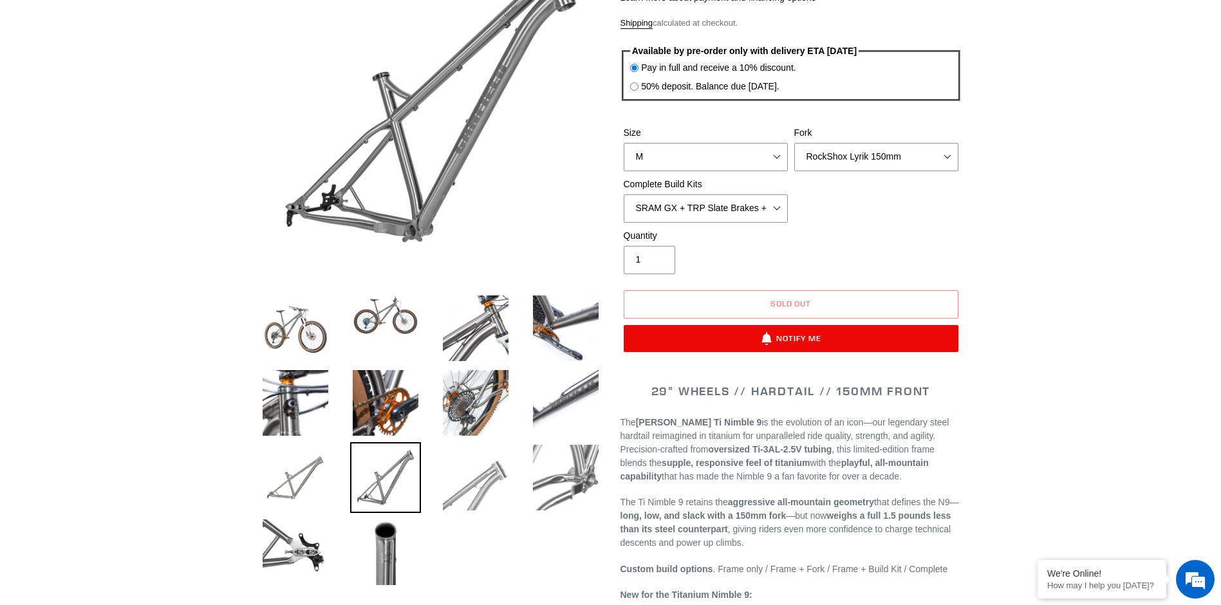
click at [485, 475] on img at bounding box center [475, 477] width 71 height 71
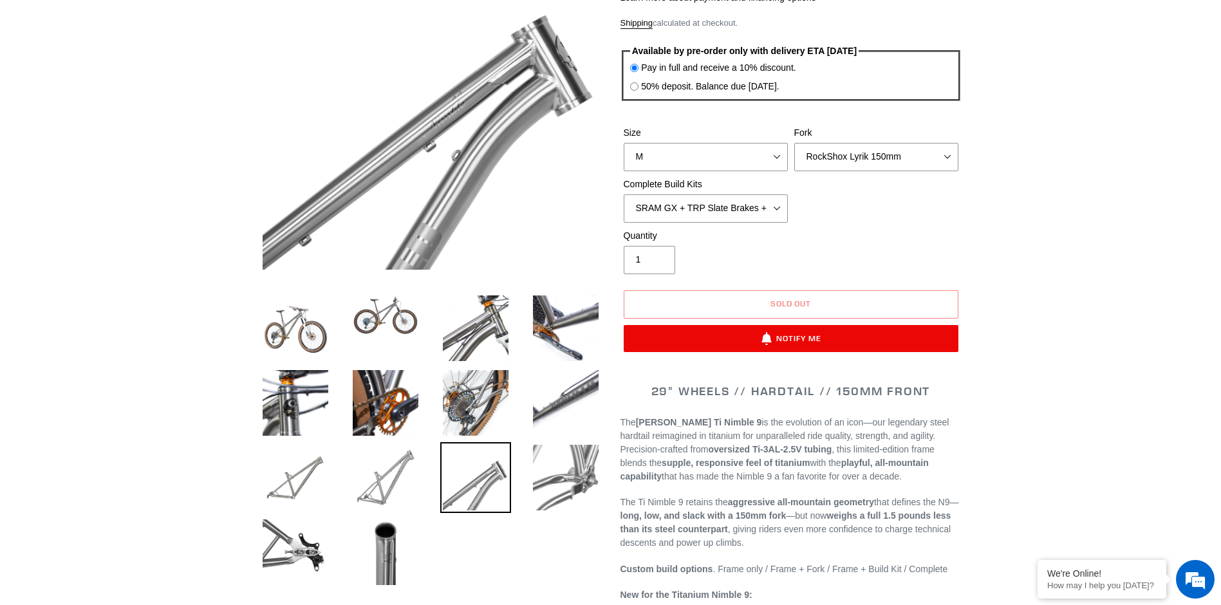
click at [376, 474] on img at bounding box center [385, 477] width 71 height 71
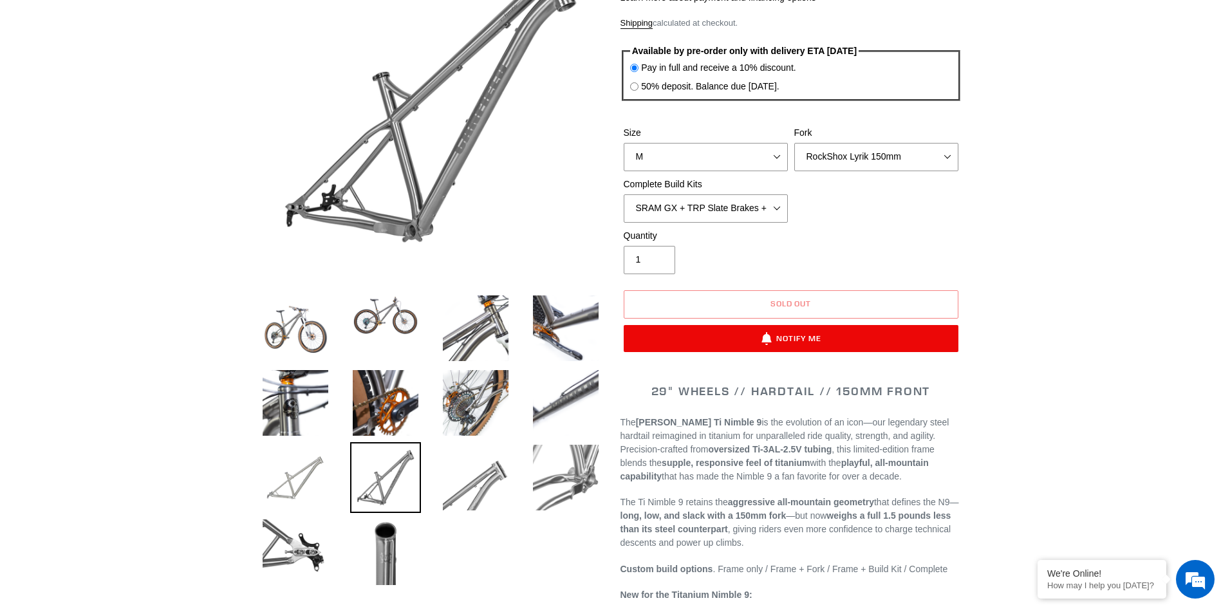
click at [311, 467] on img at bounding box center [295, 477] width 71 height 71
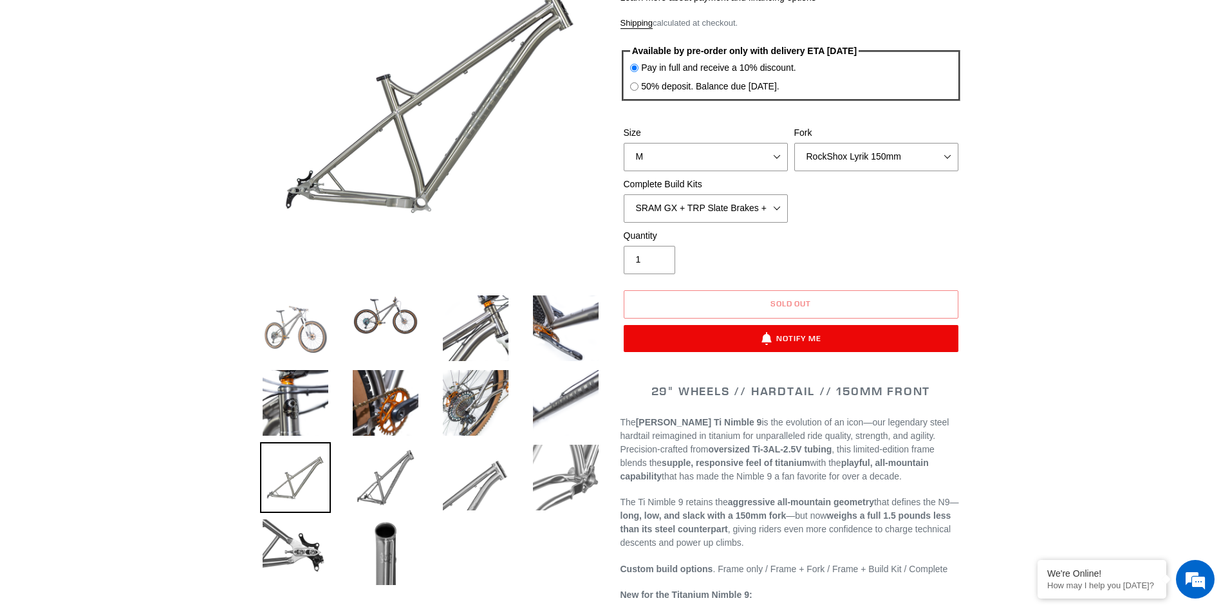
click at [306, 331] on img at bounding box center [295, 328] width 71 height 71
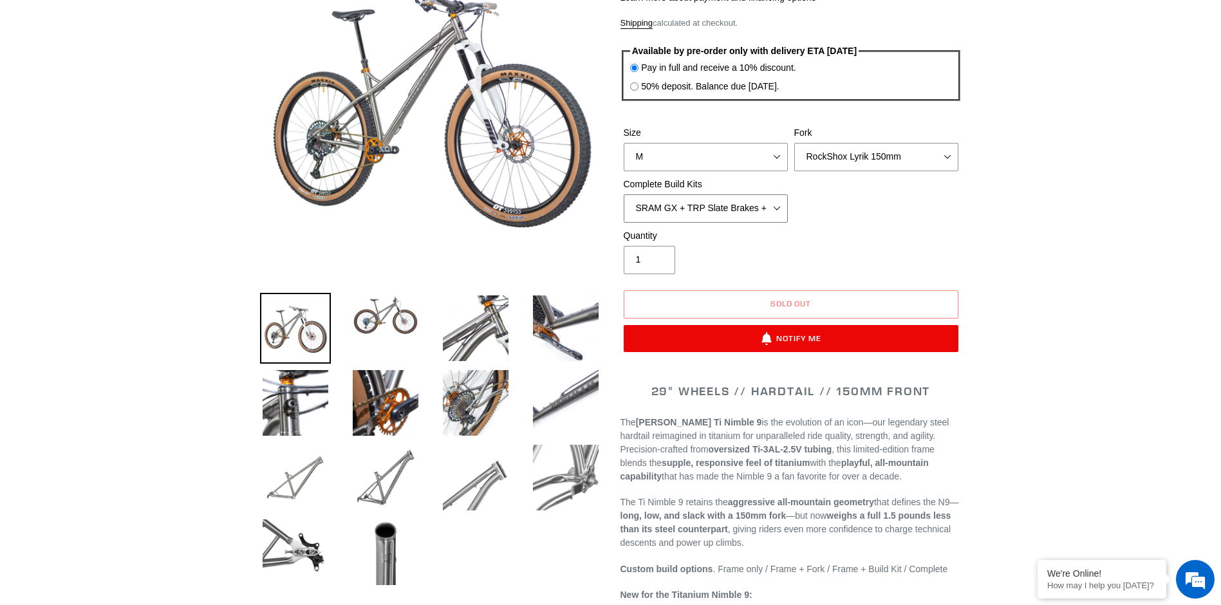
select select "Complete Build Kit - None (Contact us for Custom Builds)"
select select "Fork - None"
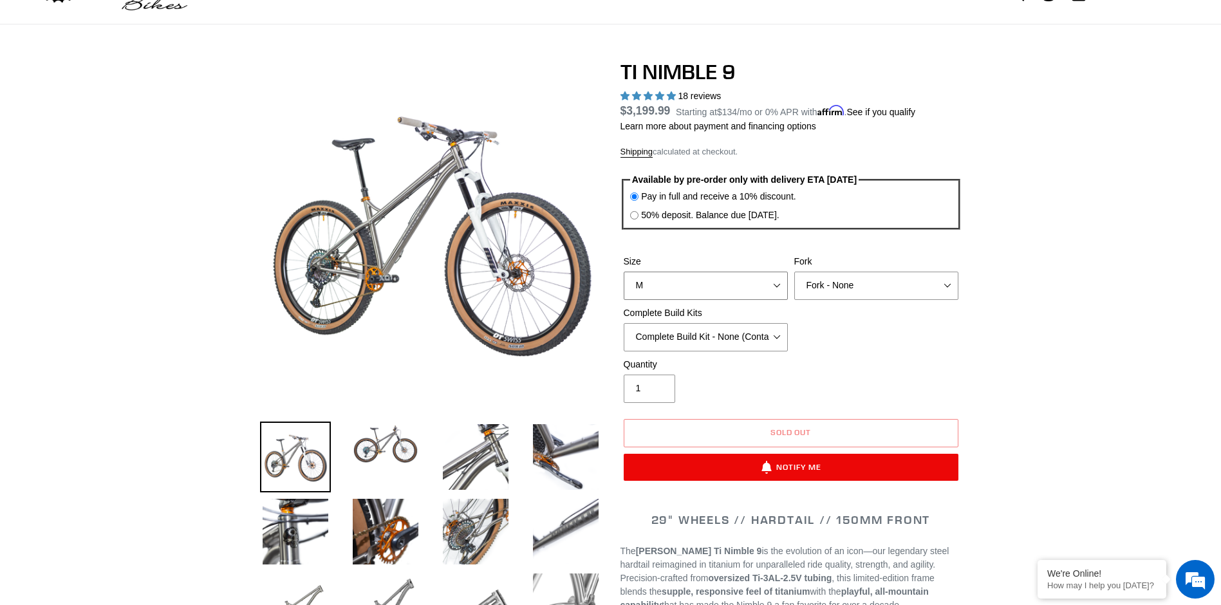
select select "L"
select select "Fox Factory 36 150mm"
select select "SHIMANO XTR + HOPE Brakes + DT Swiss Carbon Wheels"
click at [384, 452] on img at bounding box center [385, 444] width 71 height 45
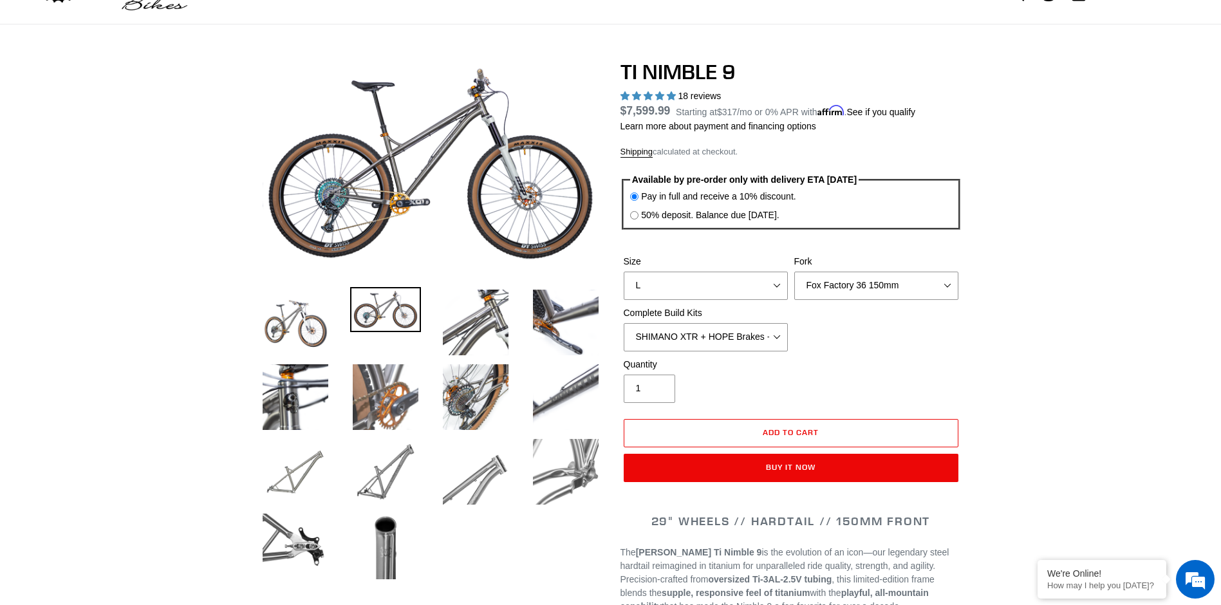
click at [389, 405] on img at bounding box center [385, 397] width 71 height 71
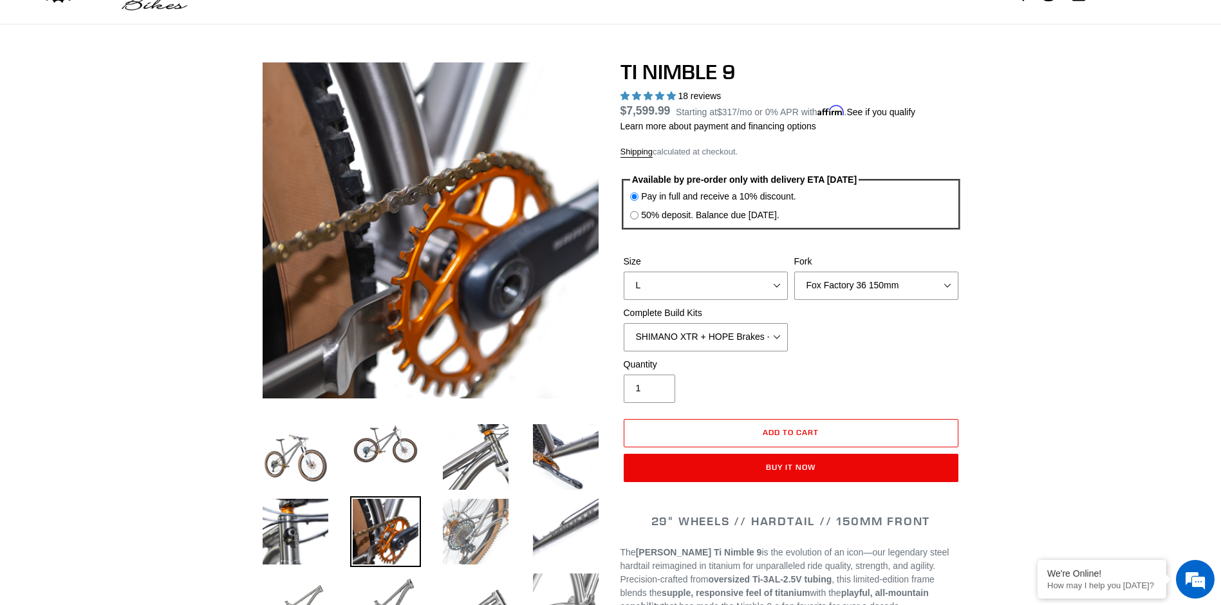
click at [486, 520] on img at bounding box center [475, 531] width 71 height 71
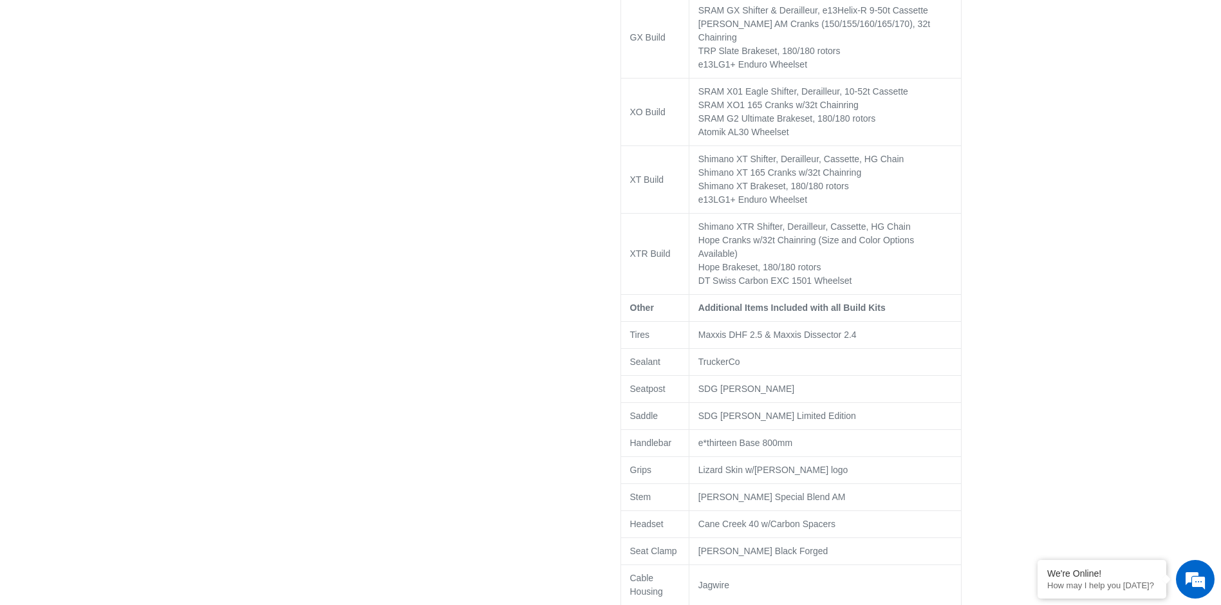
scroll to position [1223, 0]
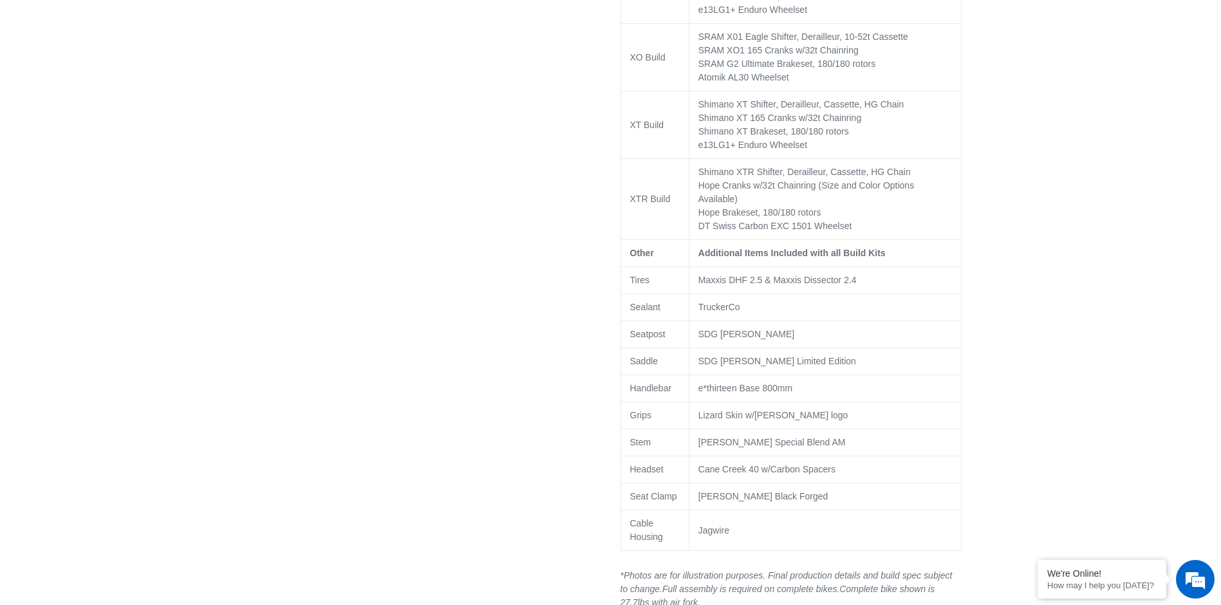
drag, startPoint x: 736, startPoint y: 378, endPoint x: 696, endPoint y: 378, distance: 39.9
click at [696, 378] on td "e*thirteen Base 800mm" at bounding box center [825, 388] width 272 height 27
drag, startPoint x: 696, startPoint y: 378, endPoint x: 707, endPoint y: 378, distance: 10.3
